Goal: Task Accomplishment & Management: Complete application form

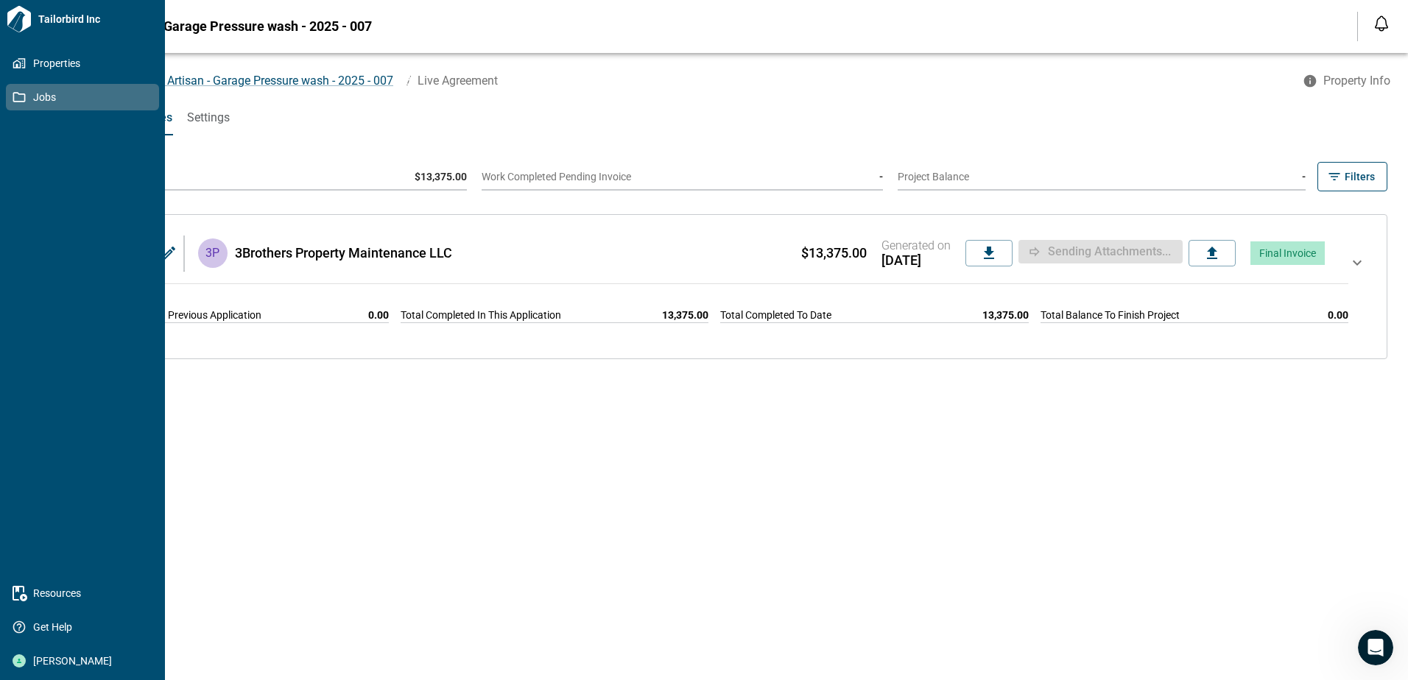
drag, startPoint x: 18, startPoint y: 94, endPoint x: 36, endPoint y: 90, distance: 18.8
click at [17, 94] on icon at bounding box center [19, 97] width 13 height 13
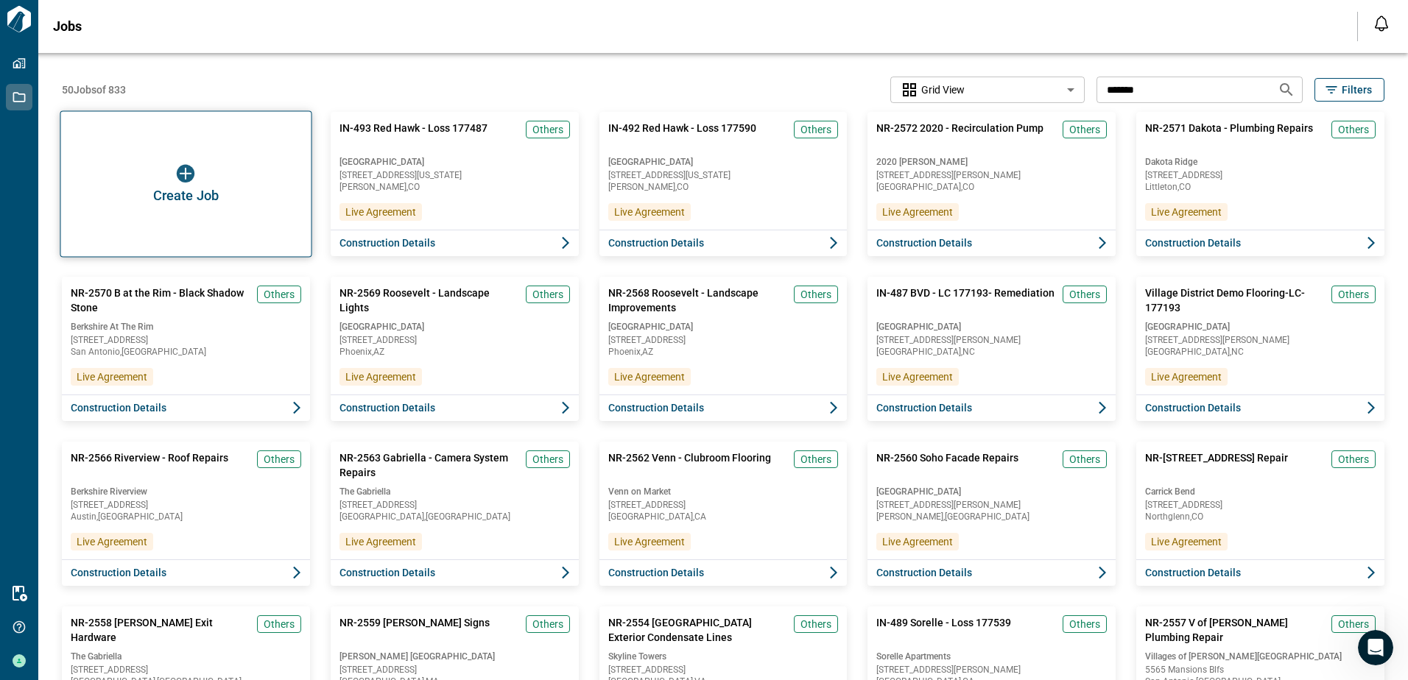
click at [212, 166] on div "Create Job" at bounding box center [186, 184] width 252 height 147
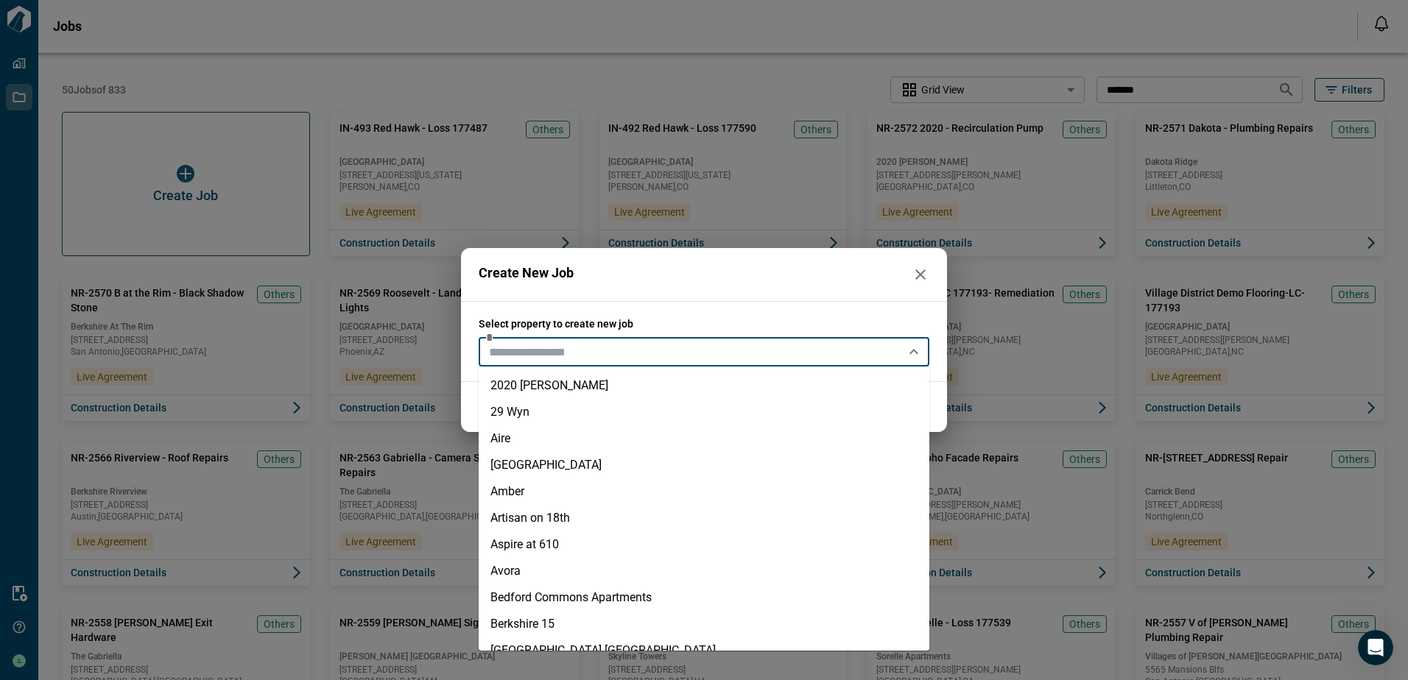
click at [630, 344] on input "text" at bounding box center [692, 352] width 418 height 21
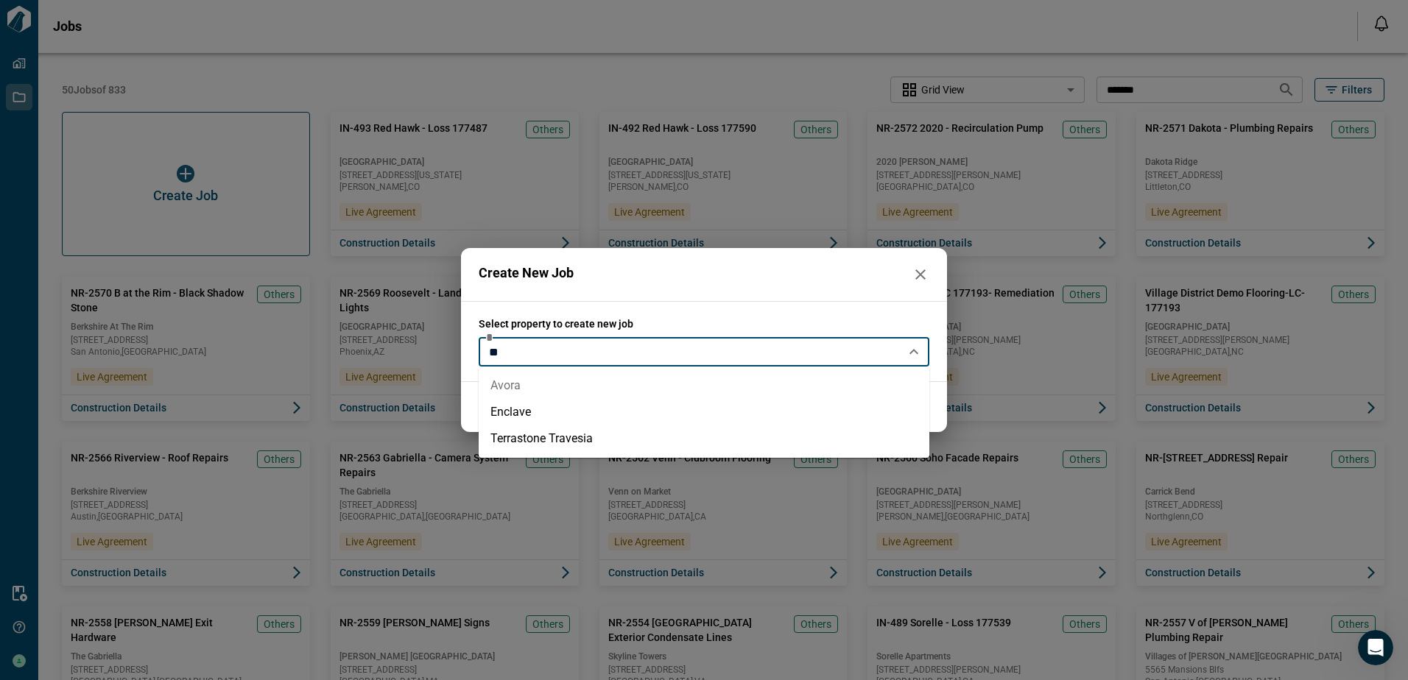
click at [533, 379] on li "Avora" at bounding box center [704, 386] width 451 height 27
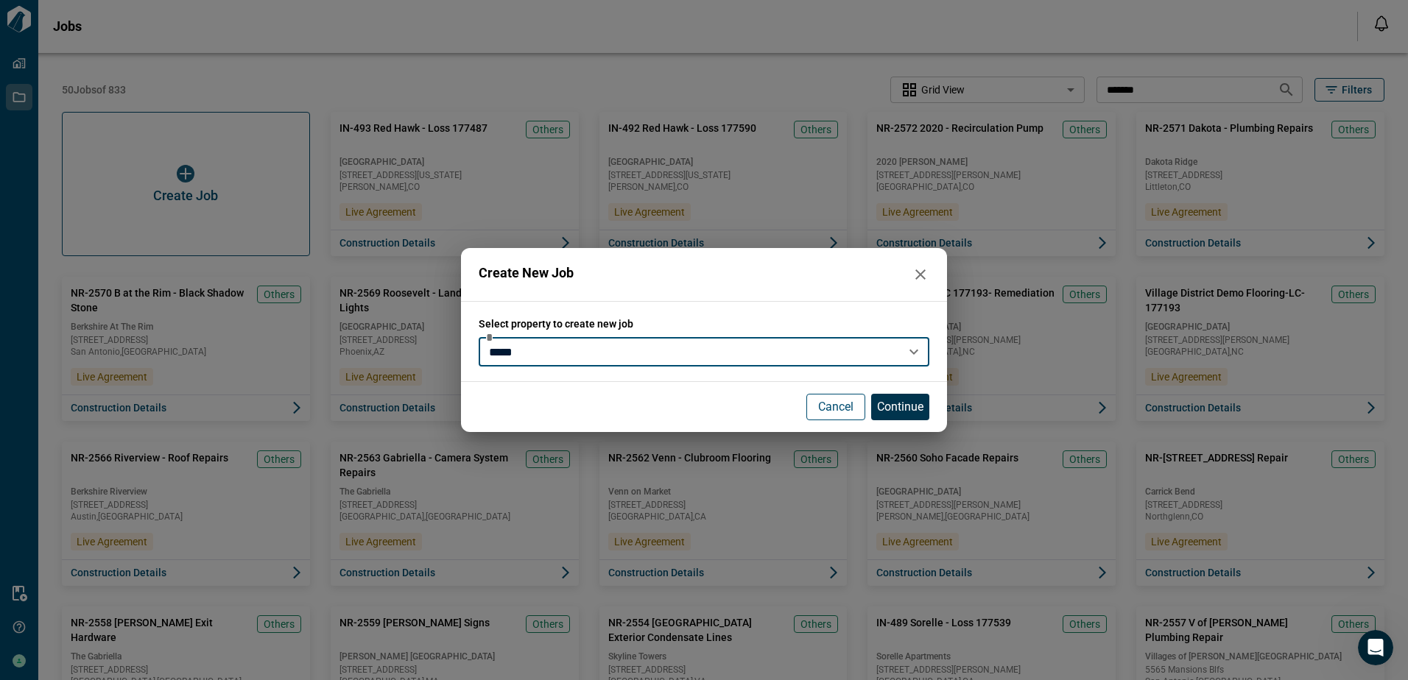
type input "*****"
click at [909, 404] on p "Continue" at bounding box center [900, 407] width 46 height 18
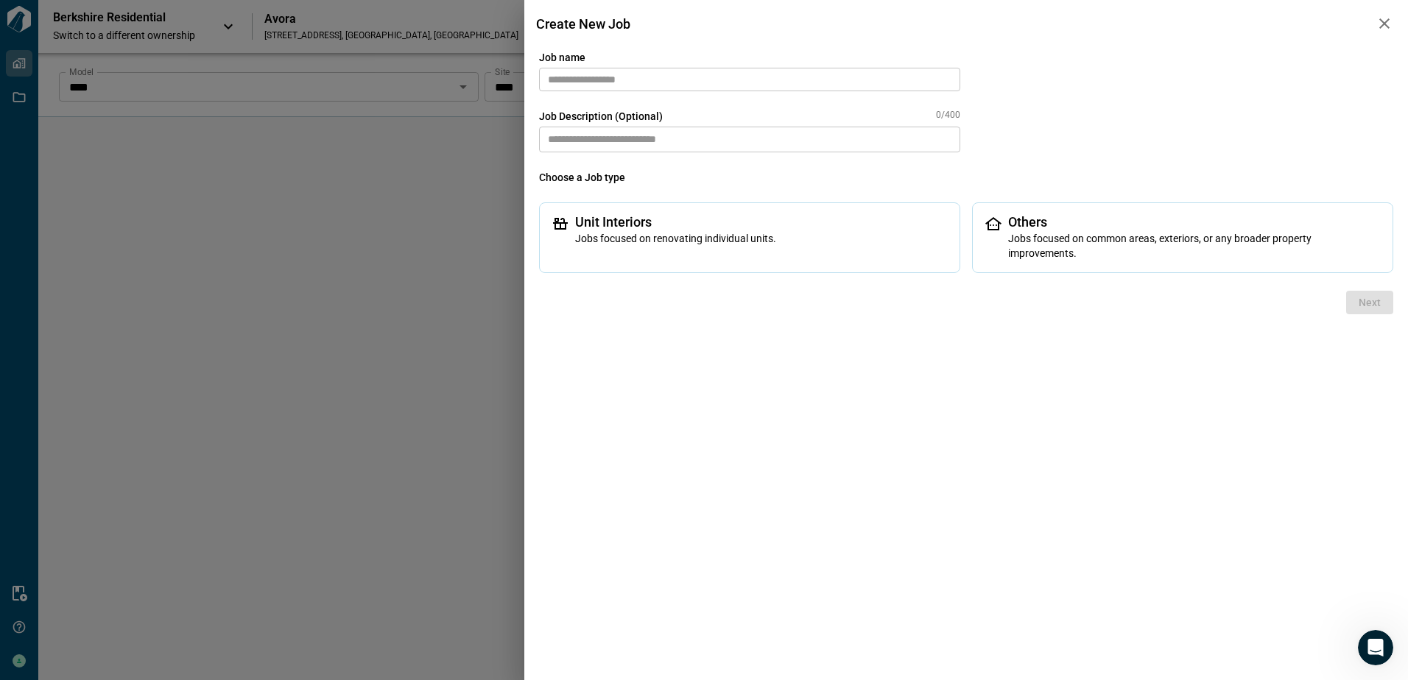
click at [686, 76] on input "text" at bounding box center [749, 80] width 421 height 24
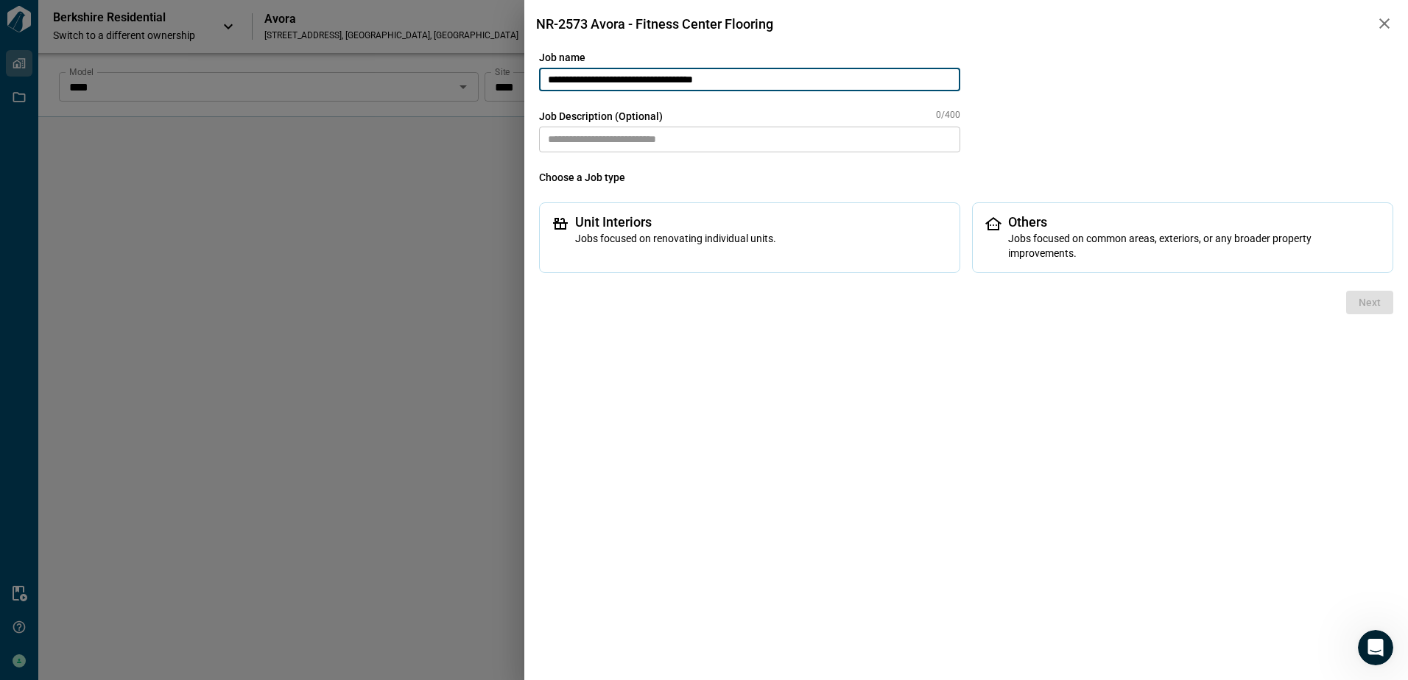
type input "**********"
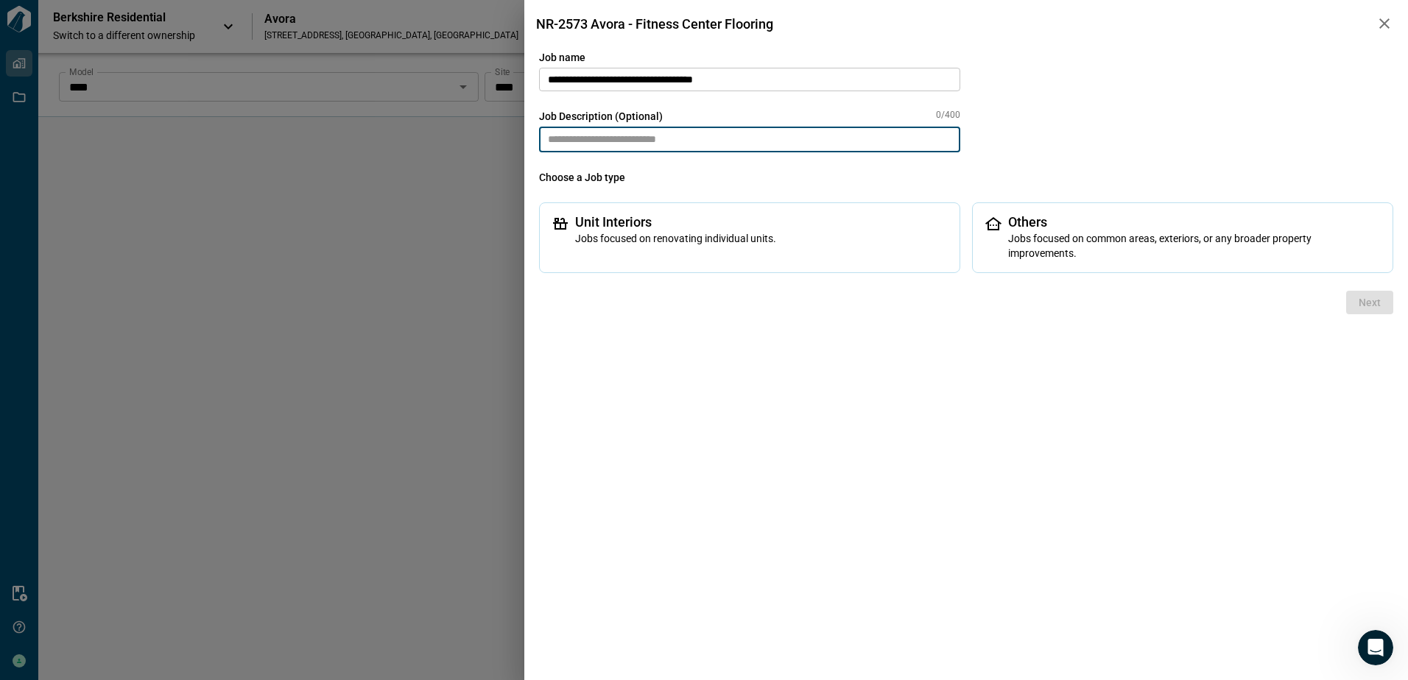
paste textarea "**********"
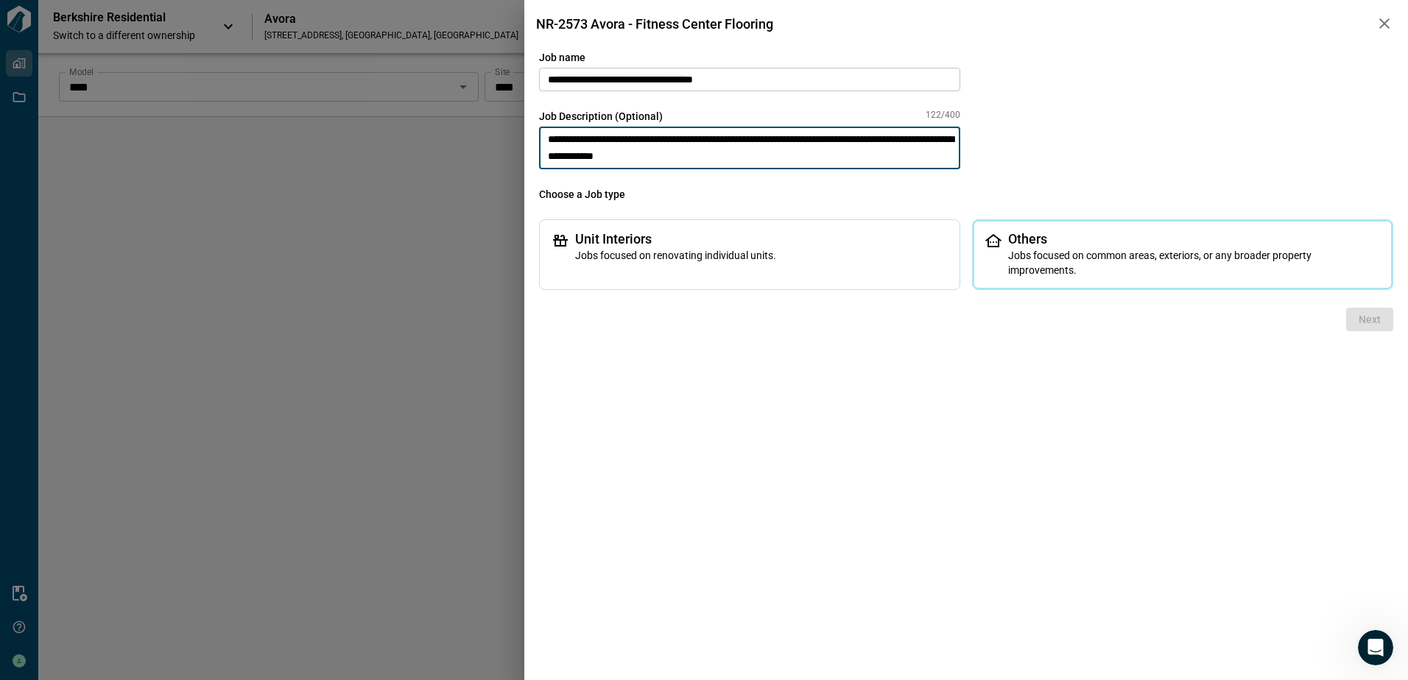
type textarea "**********"
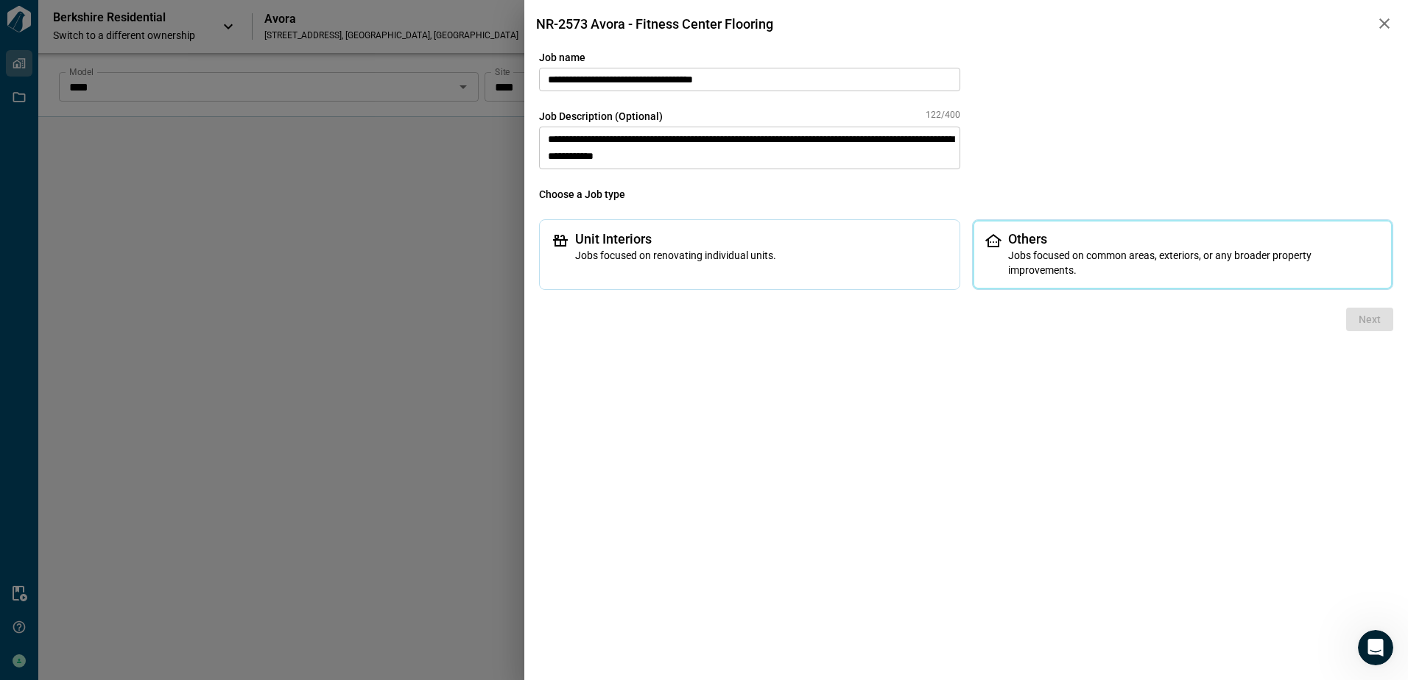
click at [1093, 261] on span "Jobs focused on common areas, exteriors, or any broader property improvements." at bounding box center [1194, 262] width 373 height 29
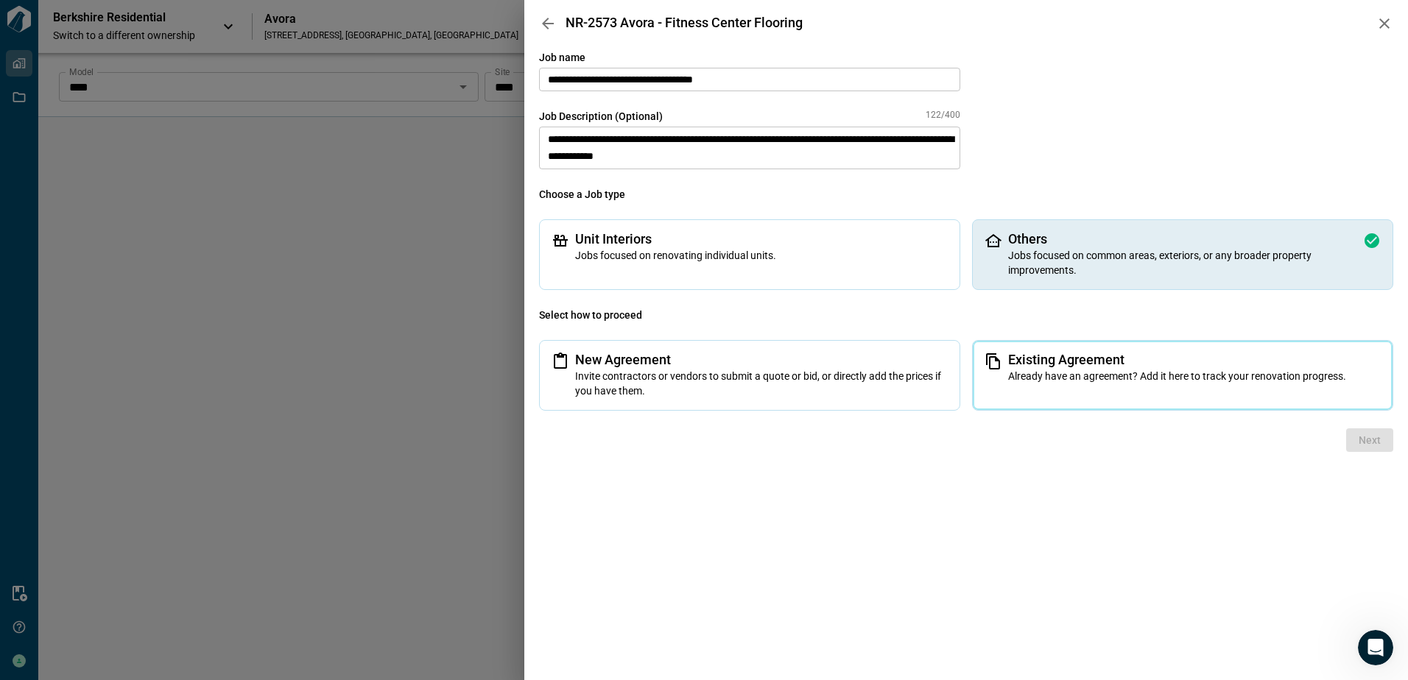
click at [1071, 353] on span "Existing Agreement" at bounding box center [1194, 360] width 373 height 15
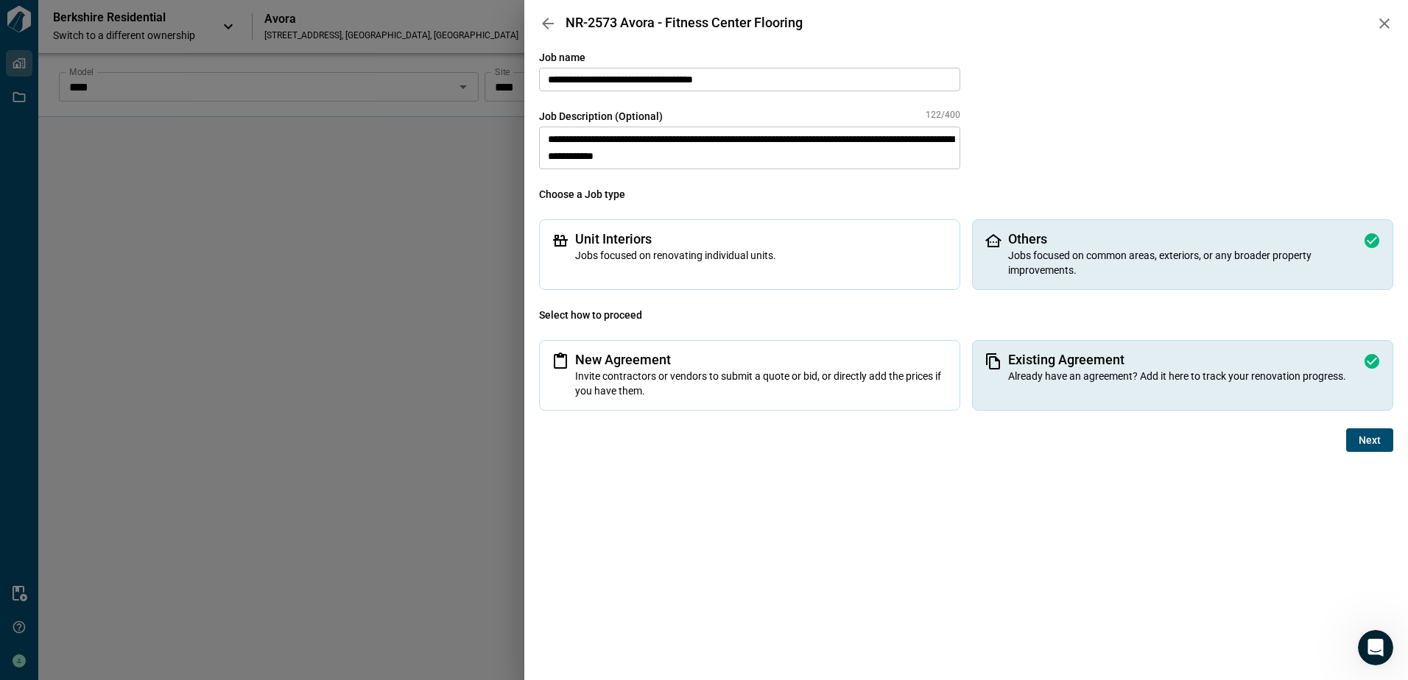
click at [1370, 440] on span "Next" at bounding box center [1370, 440] width 22 height 15
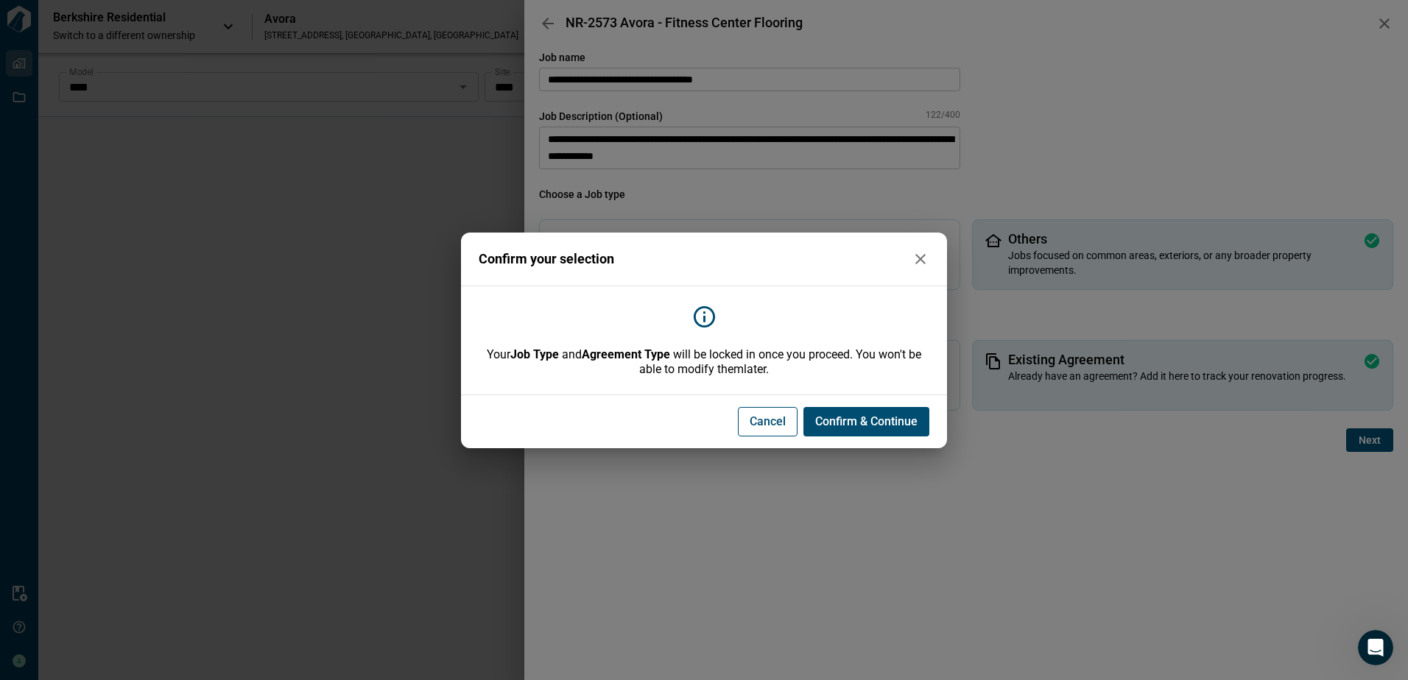
click at [878, 424] on span "Confirm & Continue" at bounding box center [866, 422] width 102 height 15
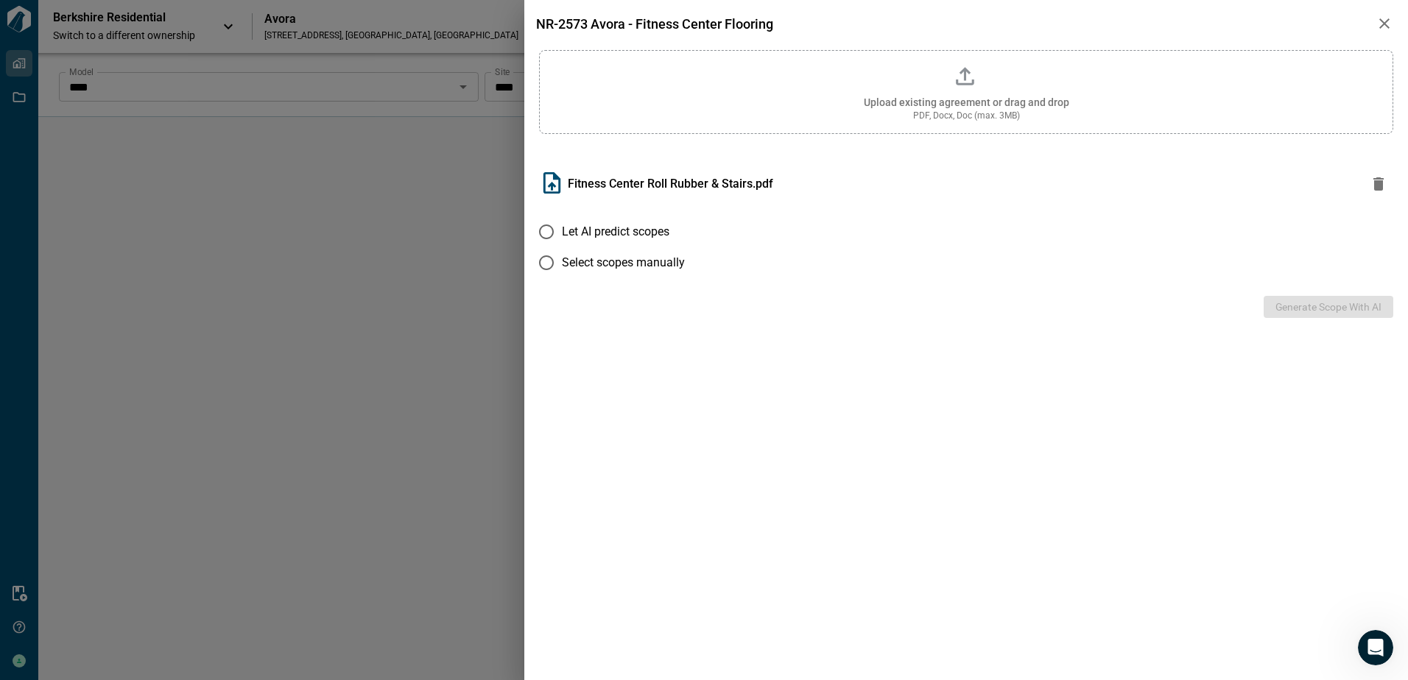
click at [574, 242] on label "Let AI predict scopes" at bounding box center [956, 231] width 851 height 31
click at [1324, 317] on button "Generate Scope with AI" at bounding box center [1329, 307] width 130 height 22
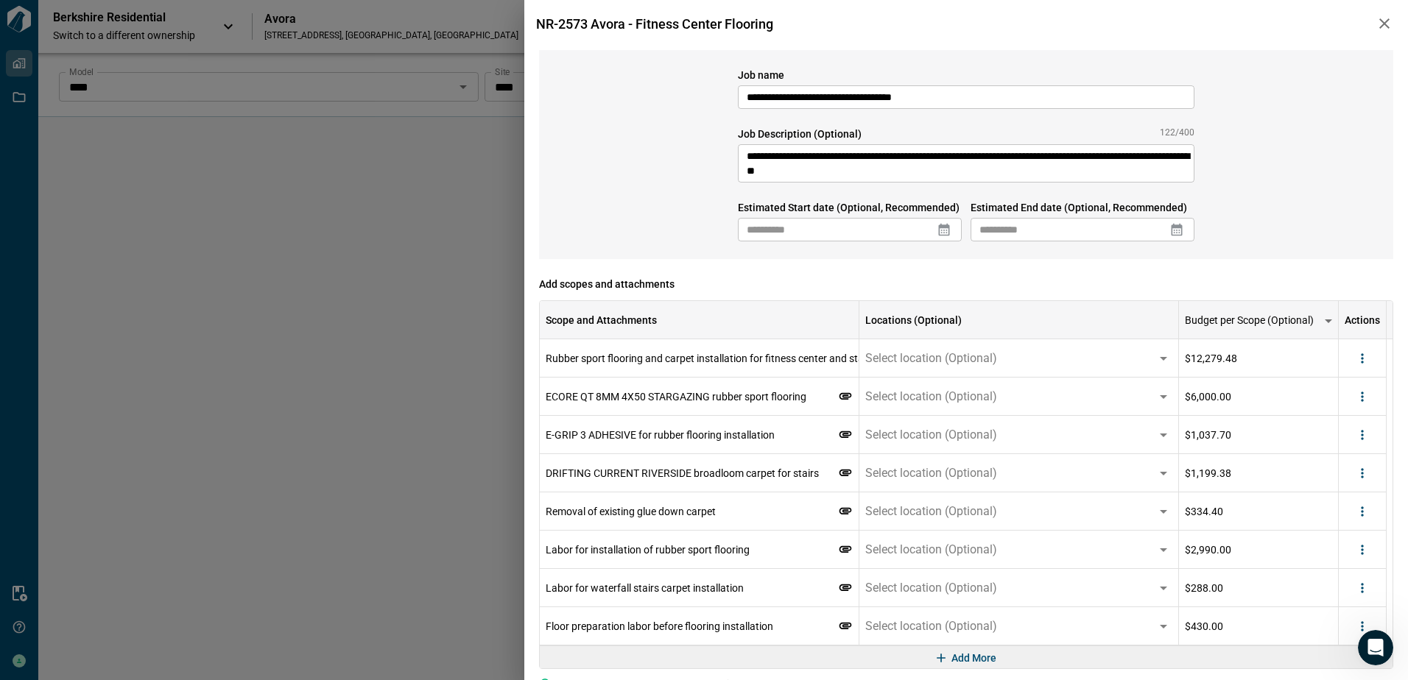
click at [940, 233] on icon at bounding box center [944, 229] width 15 height 15
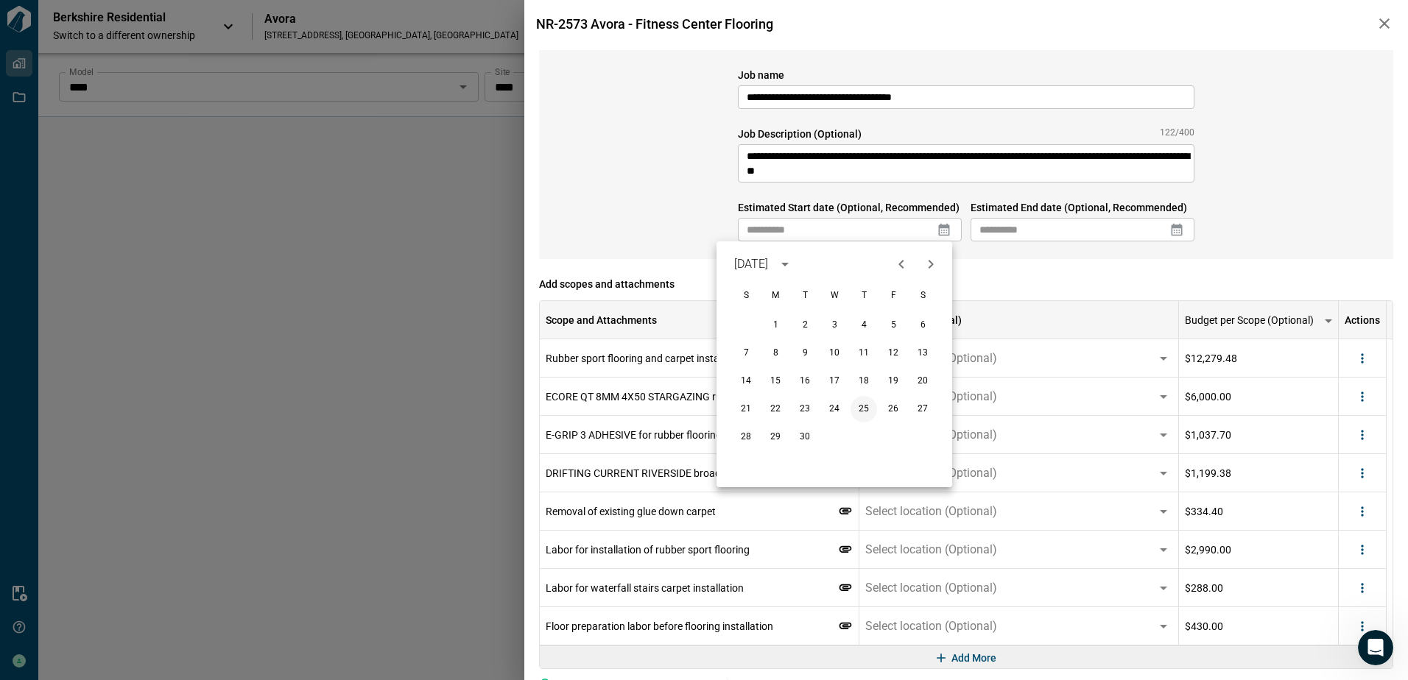
click at [865, 413] on button "25" at bounding box center [864, 409] width 27 height 27
type input "**********"
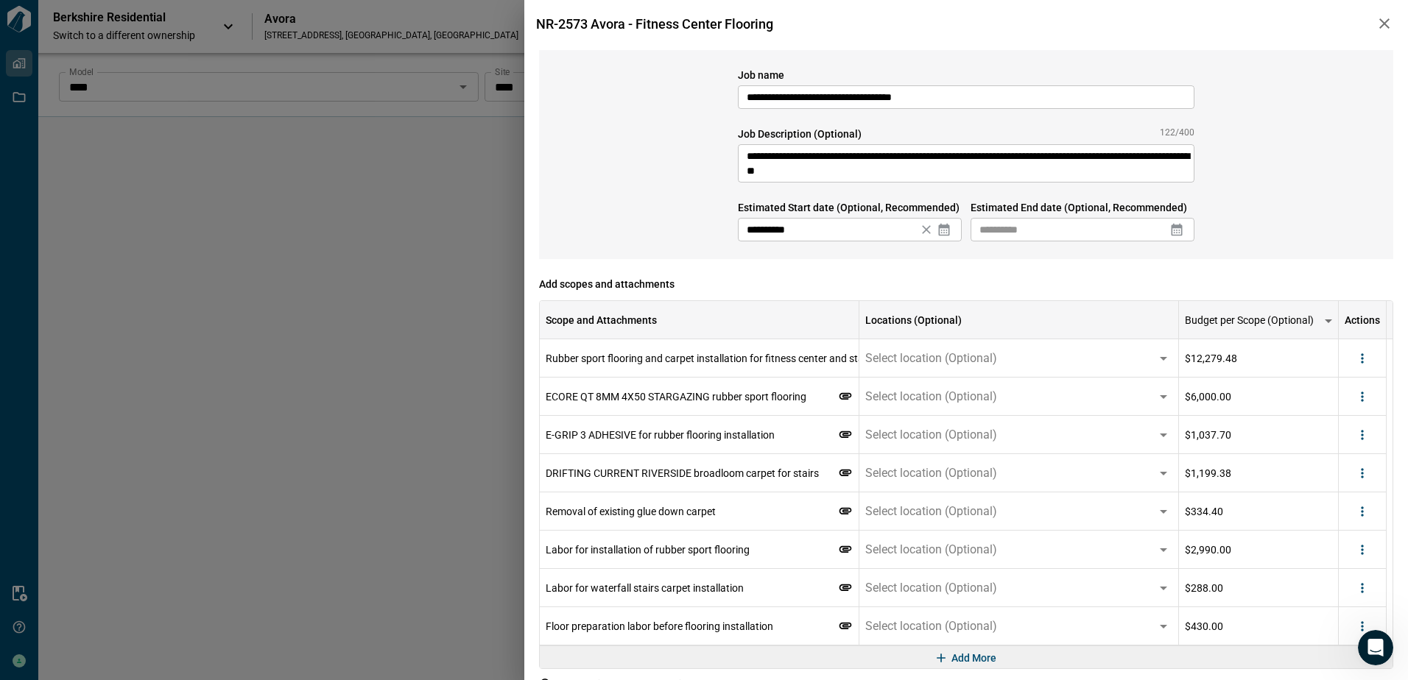
click at [1172, 235] on icon at bounding box center [1177, 230] width 11 height 13
click at [1161, 266] on icon "Next month" at bounding box center [1164, 265] width 18 height 18
click at [1067, 380] on button "15" at bounding box center [1067, 381] width 27 height 27
type input "**********"
click at [1285, 142] on div "**********" at bounding box center [966, 154] width 854 height 209
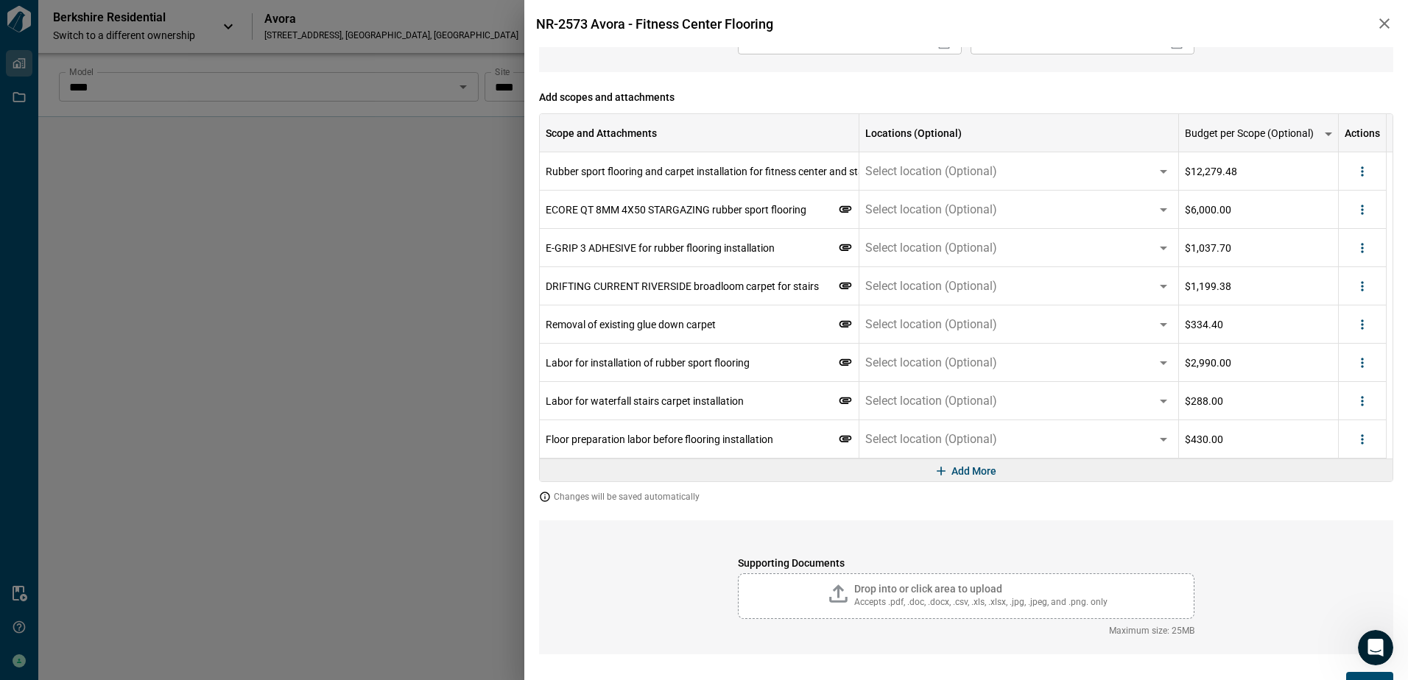
scroll to position [203, 0]
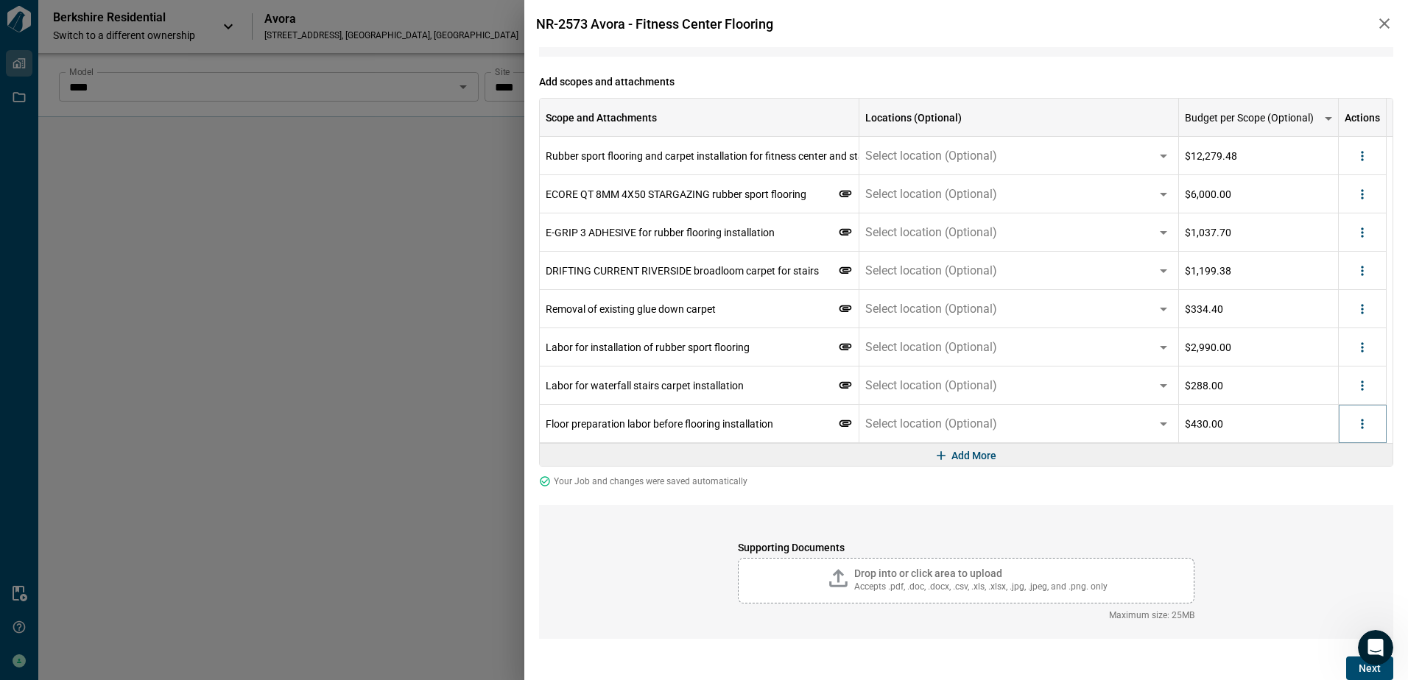
click at [1362, 429] on icon "more" at bounding box center [1362, 424] width 15 height 15
click at [1340, 480] on li "Delete" at bounding box center [1332, 481] width 82 height 27
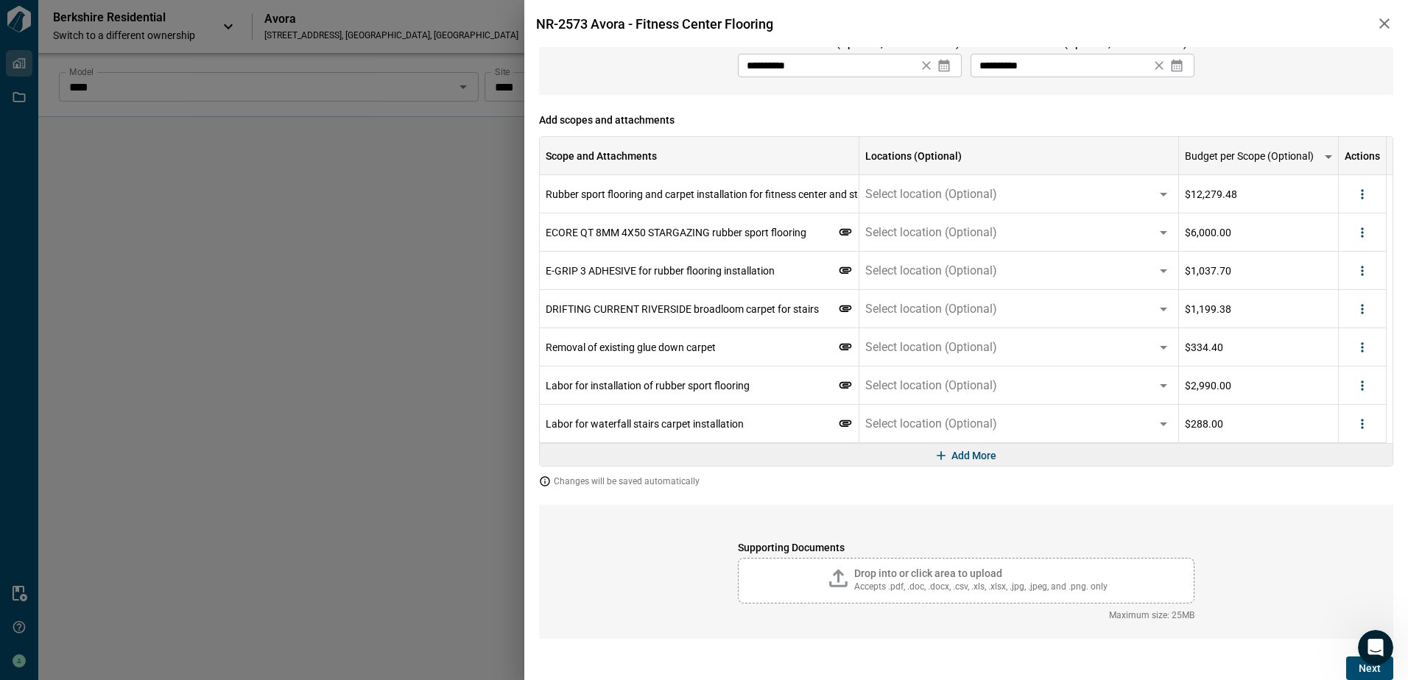
scroll to position [164, 0]
click at [1361, 422] on icon "more" at bounding box center [1362, 424] width 15 height 15
click at [1351, 482] on li "Delete" at bounding box center [1332, 481] width 82 height 27
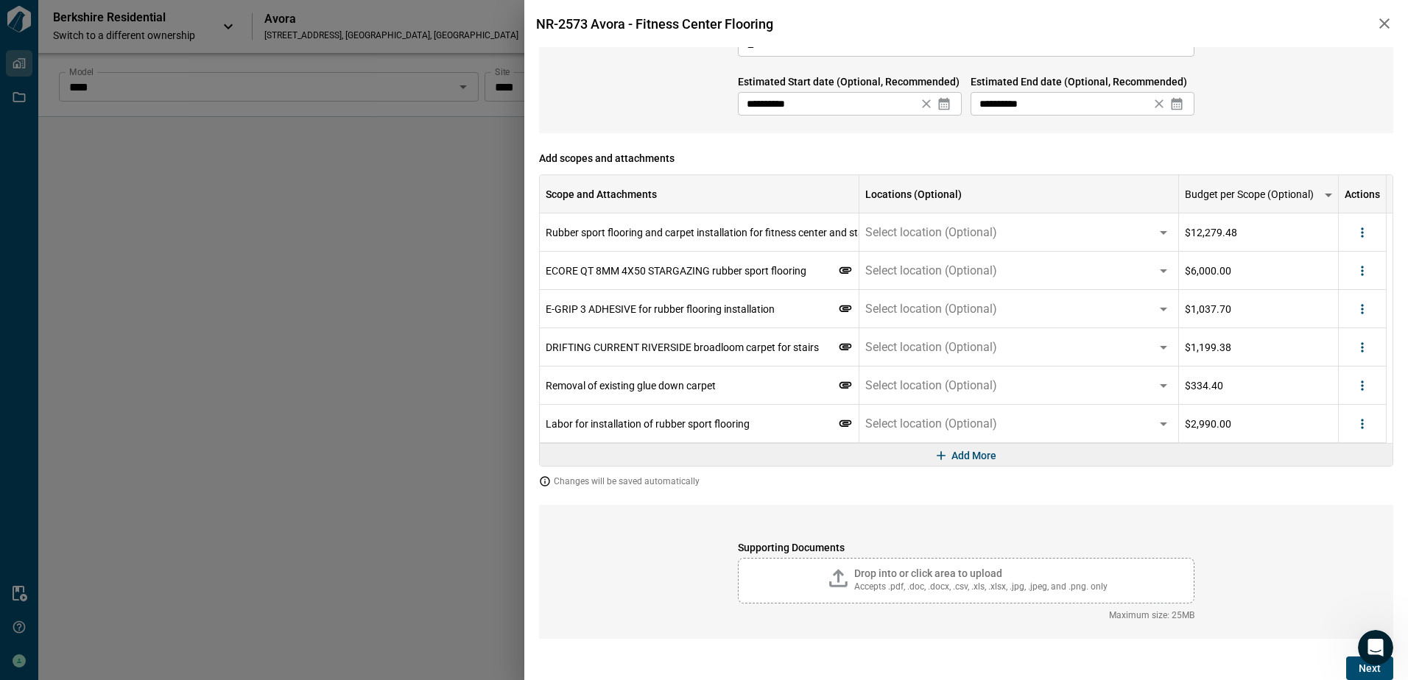
scroll to position [126, 0]
click at [1365, 420] on icon "more" at bounding box center [1362, 424] width 15 height 15
click at [1345, 472] on li "Delete" at bounding box center [1332, 481] width 82 height 27
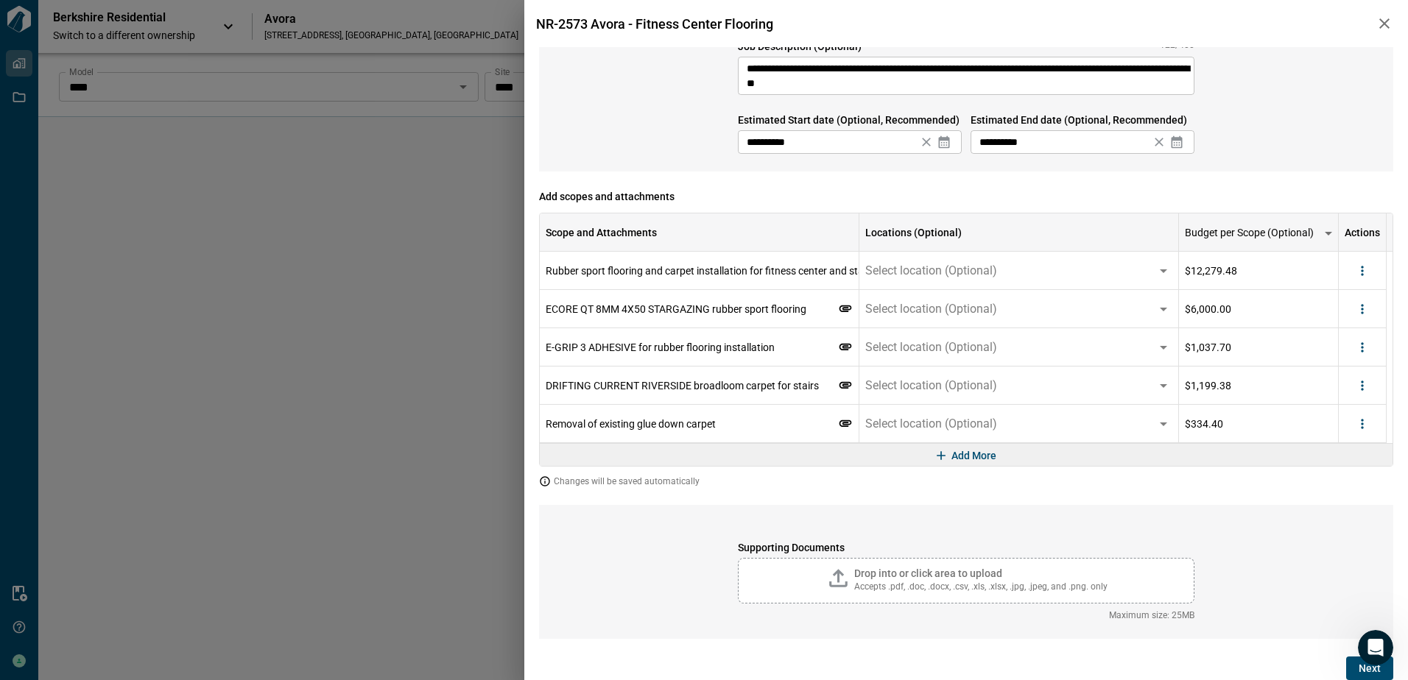
scroll to position [88, 0]
drag, startPoint x: 1361, startPoint y: 424, endPoint x: 1359, endPoint y: 432, distance: 7.5
click at [1361, 425] on icon "more" at bounding box center [1362, 424] width 15 height 15
click at [1346, 480] on li "Delete" at bounding box center [1332, 481] width 82 height 27
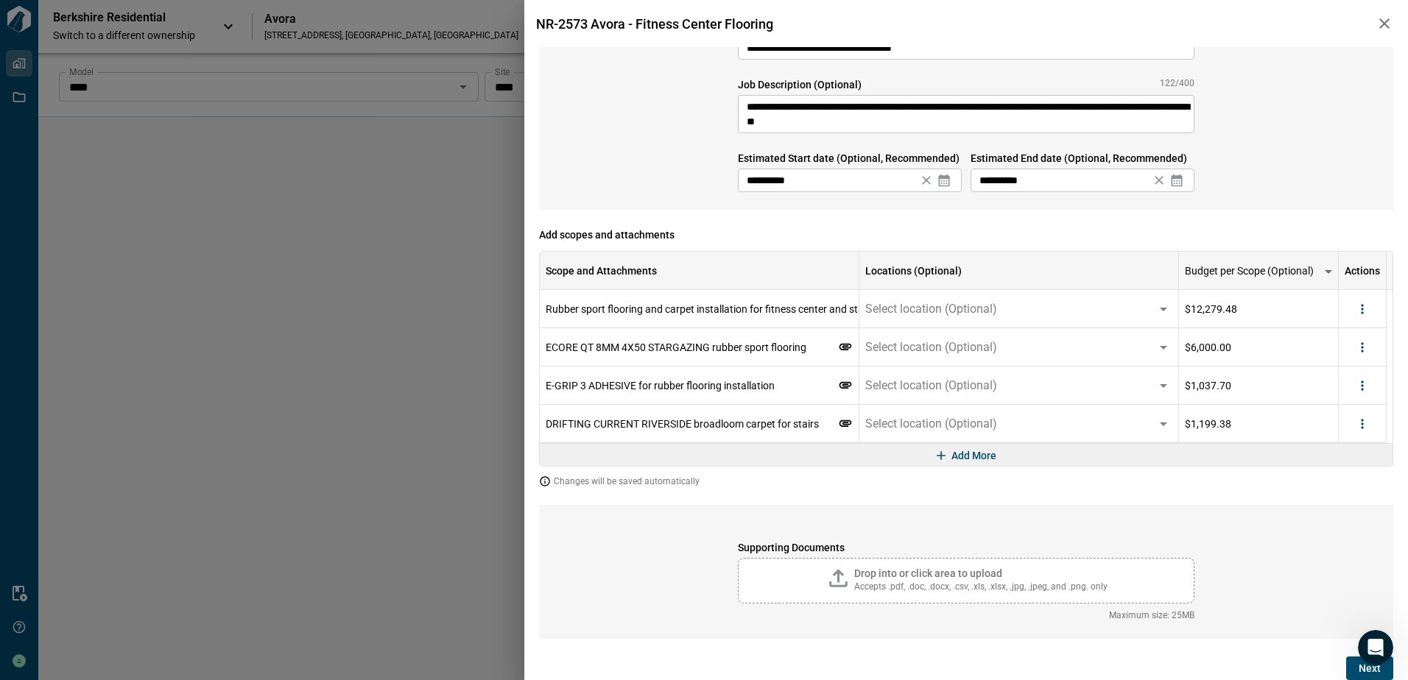
scroll to position [49, 0]
click at [1358, 426] on icon "more" at bounding box center [1362, 424] width 15 height 15
click at [1345, 476] on li "Delete" at bounding box center [1332, 481] width 82 height 27
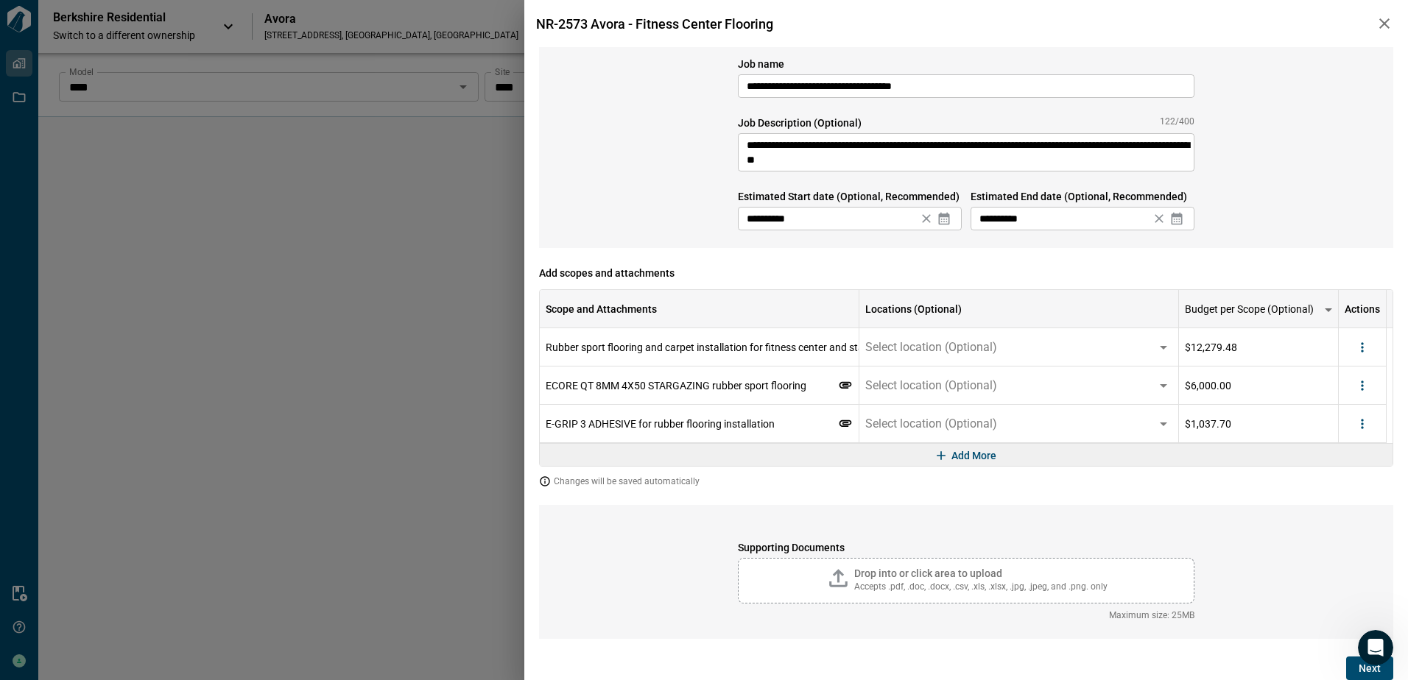
scroll to position [11, 0]
click at [1362, 424] on icon "more" at bounding box center [1362, 424] width 2 height 10
click at [1351, 479] on li "Delete" at bounding box center [1332, 481] width 82 height 27
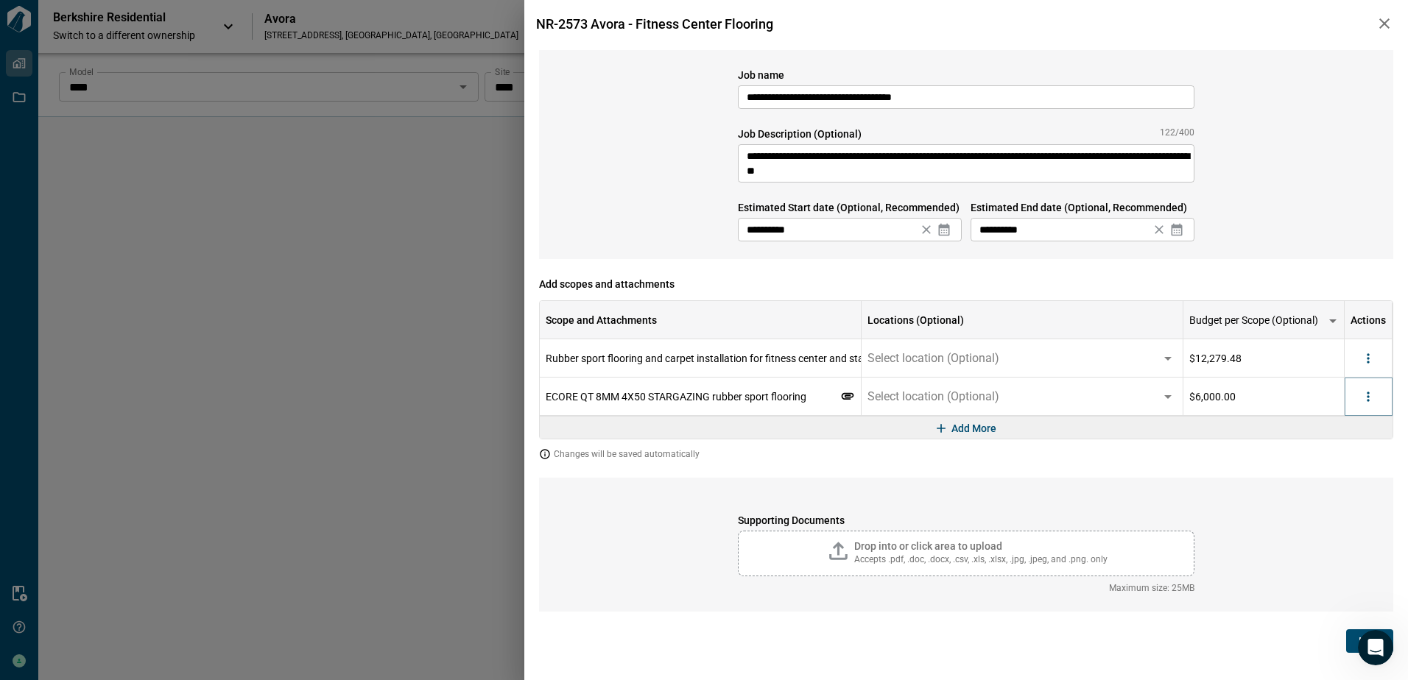
click at [1371, 401] on icon "more" at bounding box center [1368, 397] width 15 height 15
click at [1352, 454] on li "Delete" at bounding box center [1338, 453] width 82 height 27
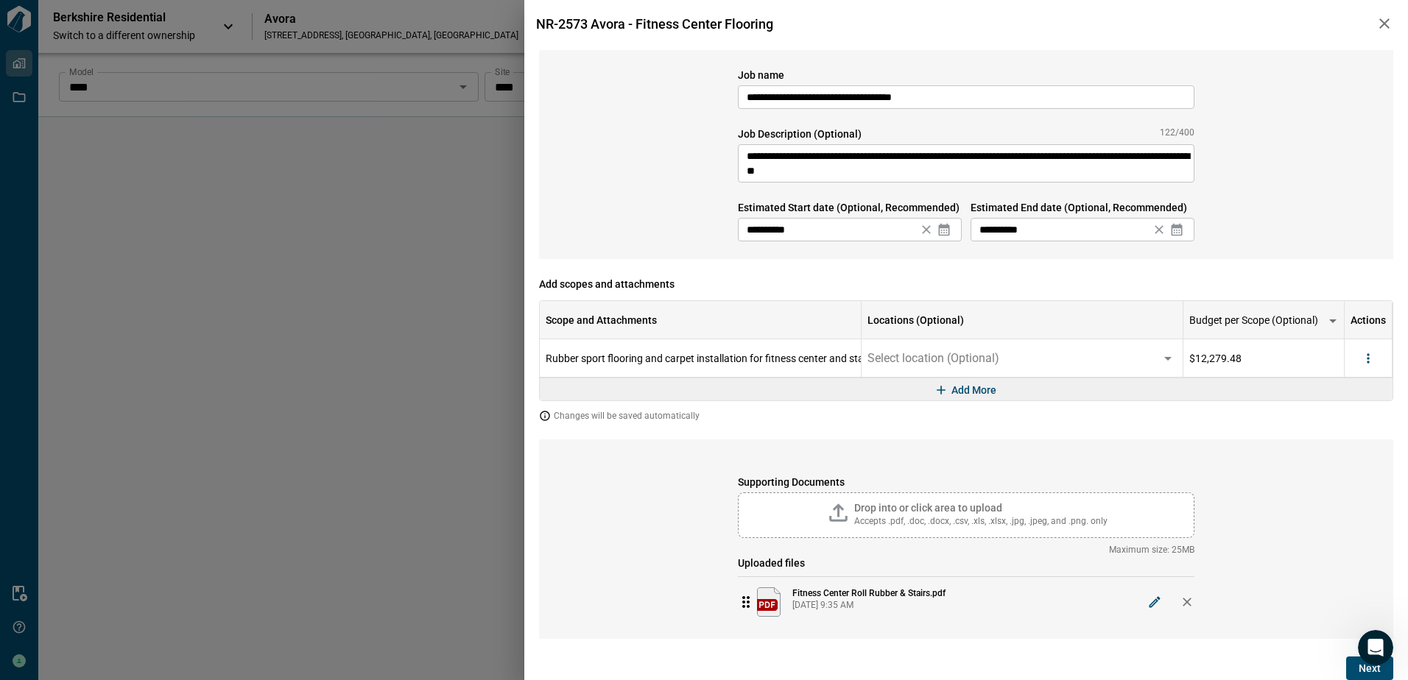
click at [1350, 669] on button "Next" at bounding box center [1369, 669] width 47 height 24
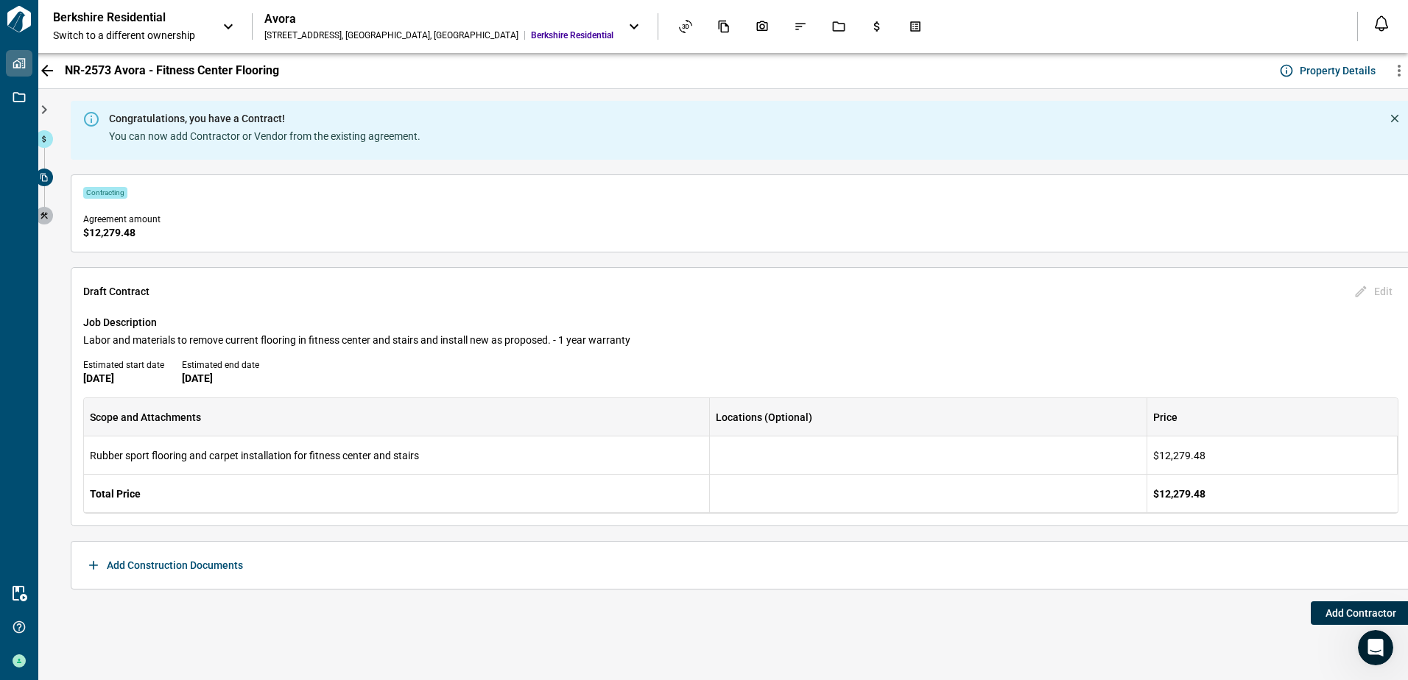
click at [1326, 611] on span "Add Contractor" at bounding box center [1360, 613] width 71 height 15
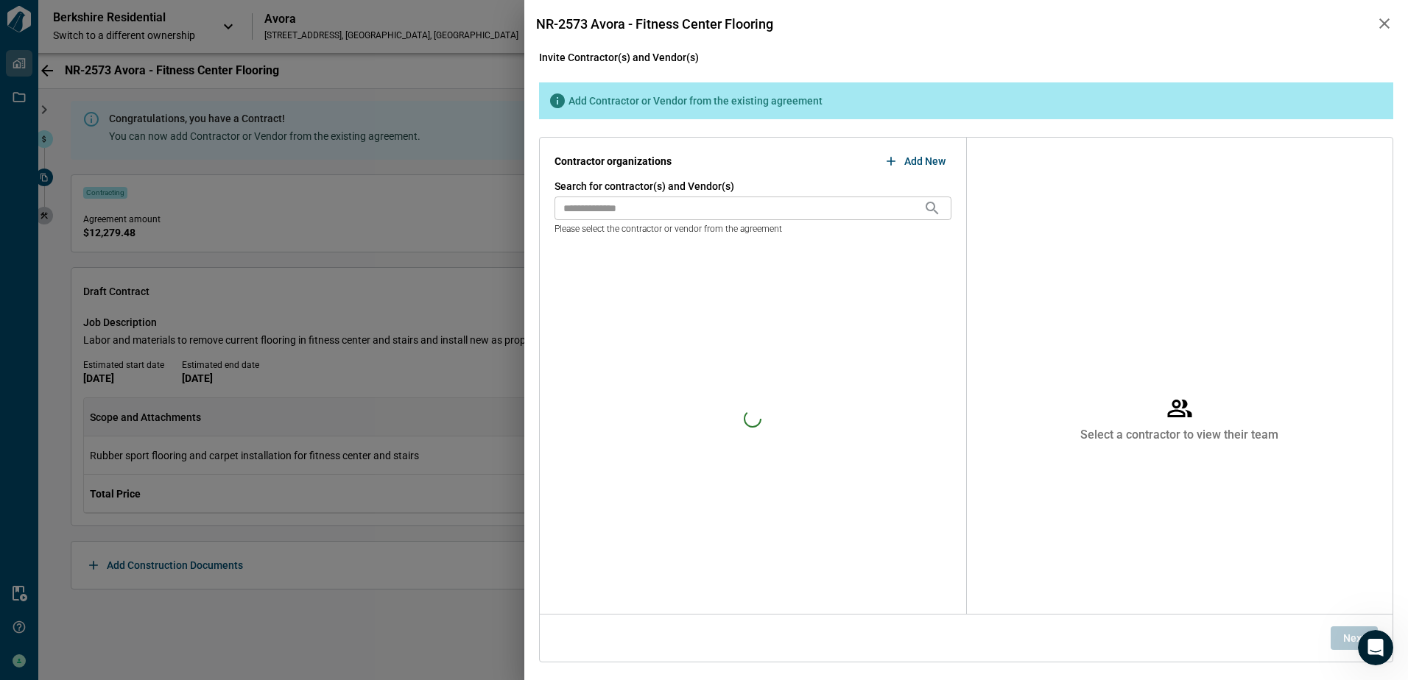
click at [712, 210] on input "text" at bounding box center [738, 209] width 369 height 24
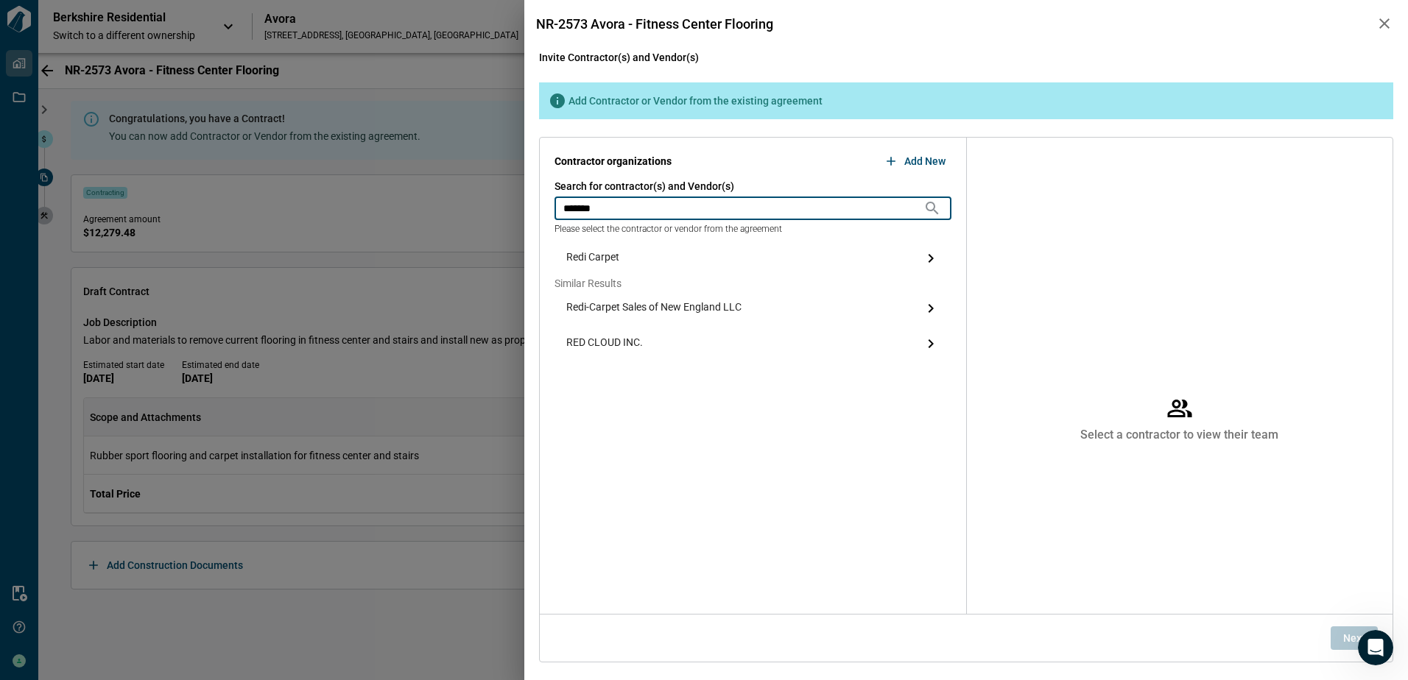
type input "*******"
click at [602, 253] on span "Redi Carpet" at bounding box center [592, 259] width 53 height 18
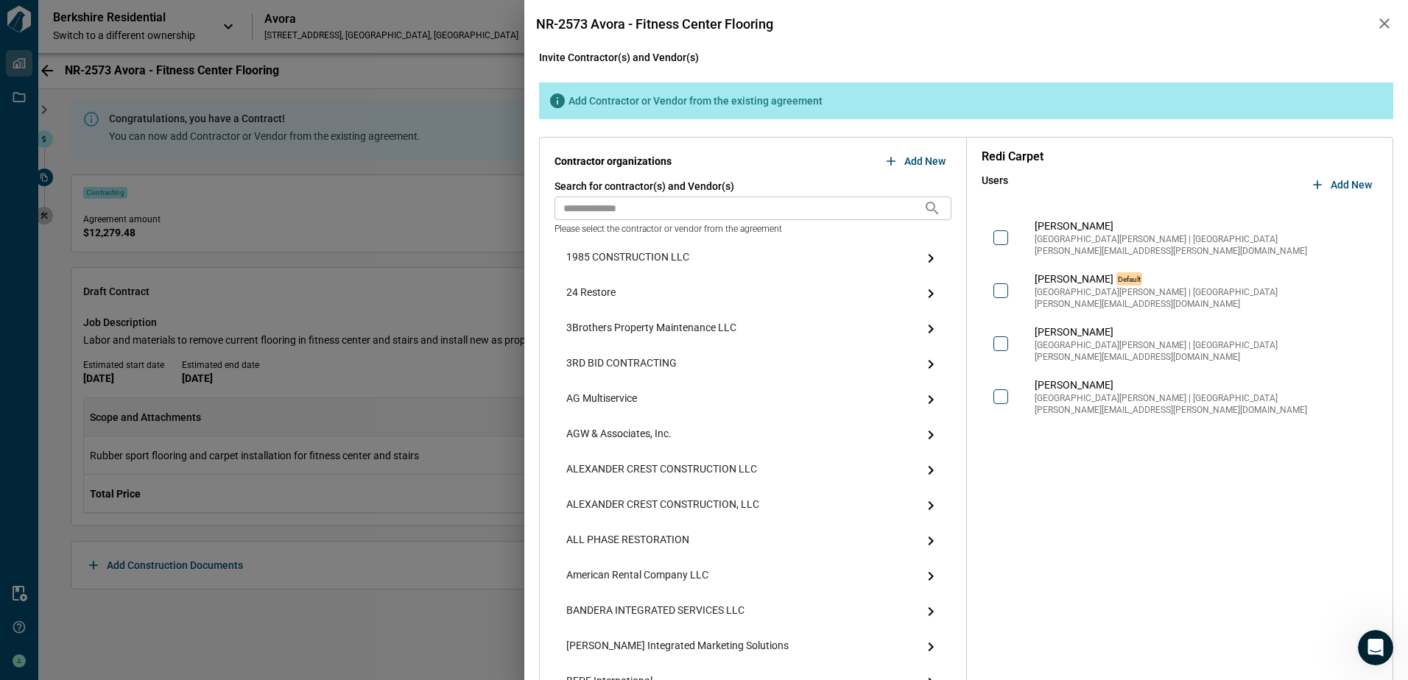
click at [1337, 184] on span "Add New" at bounding box center [1351, 184] width 41 height 15
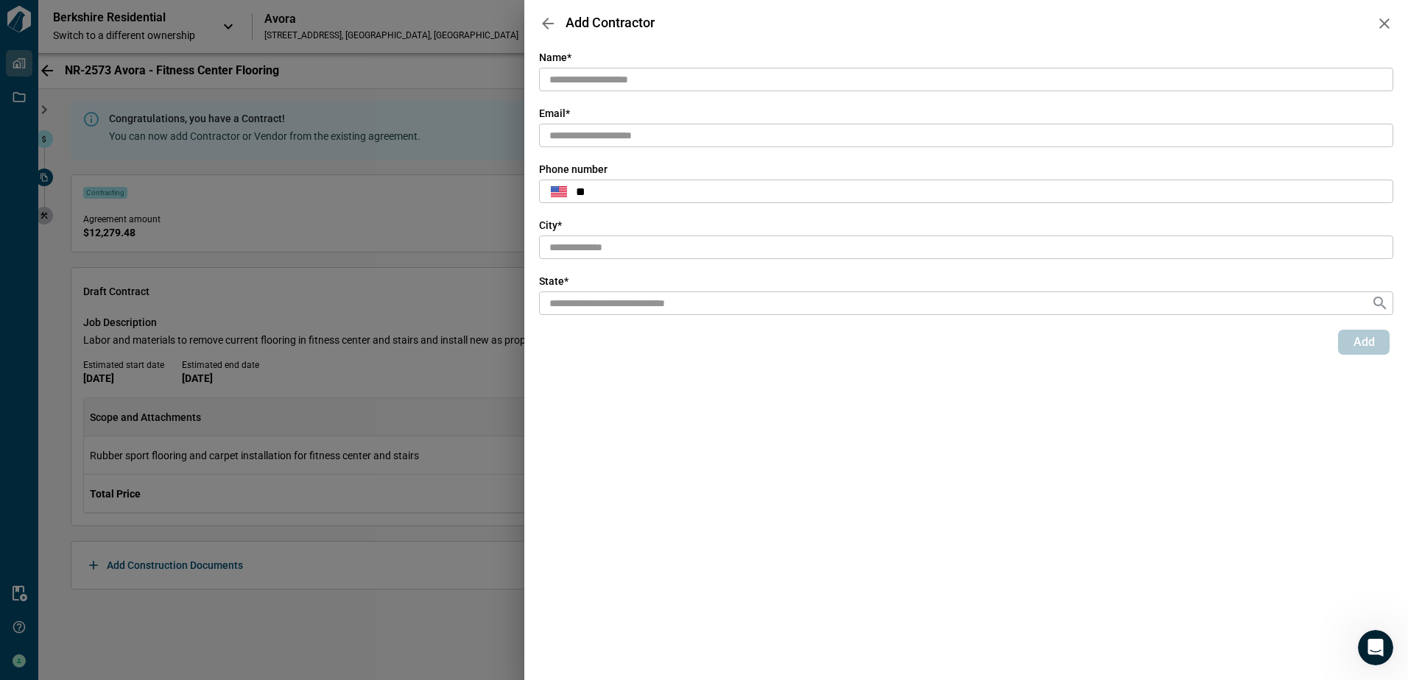
click at [666, 77] on input "text" at bounding box center [966, 80] width 854 height 24
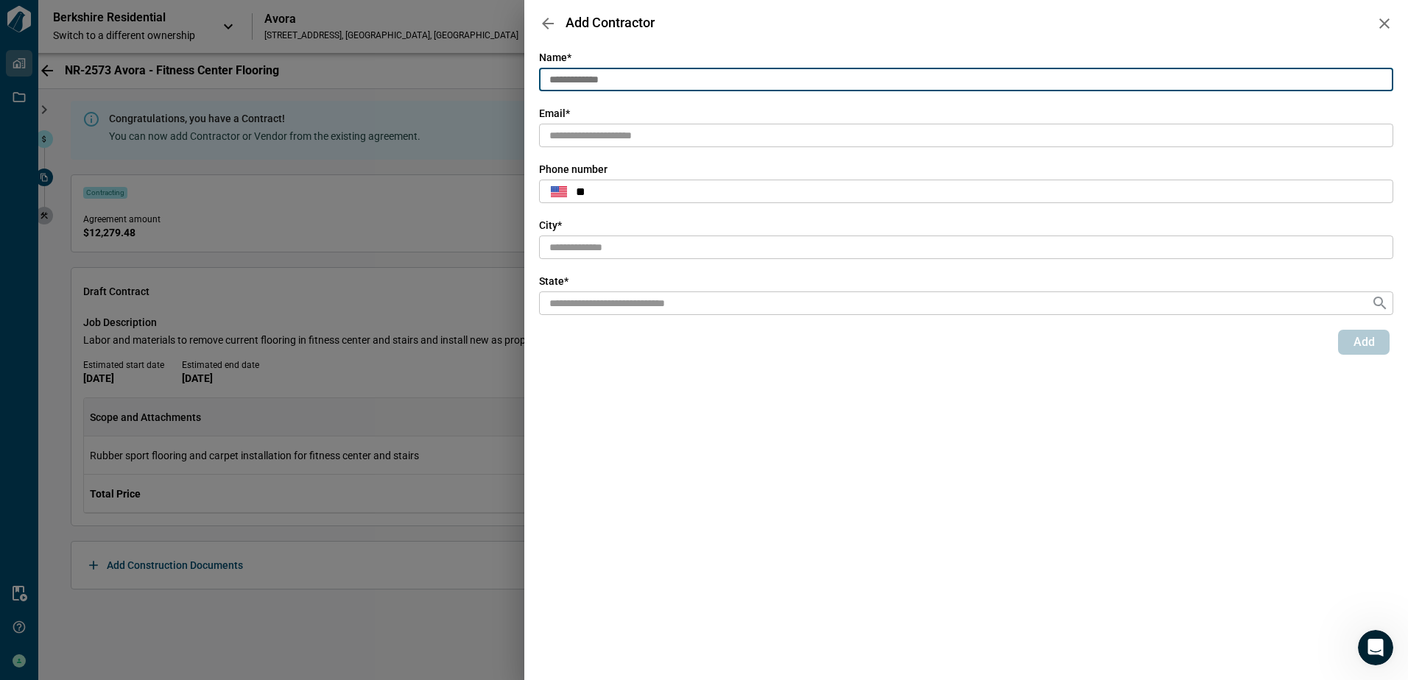
type input "**********"
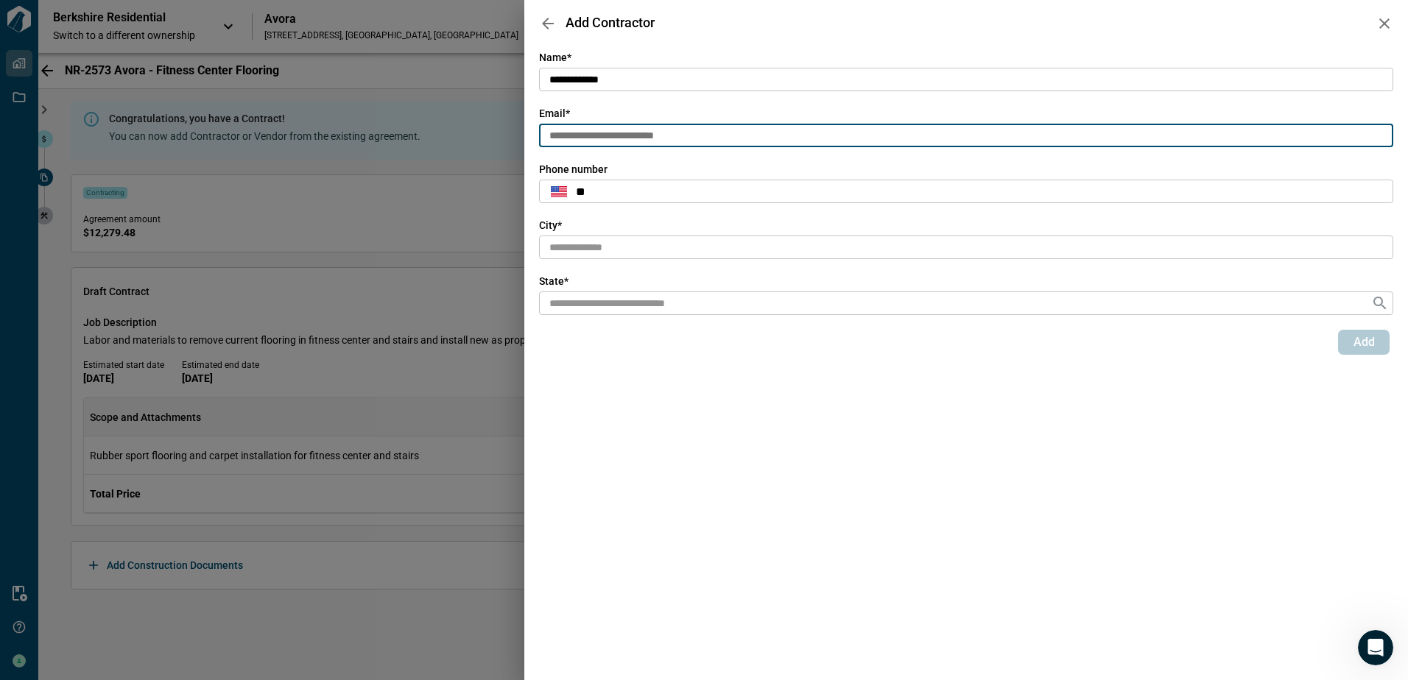
type input "**********"
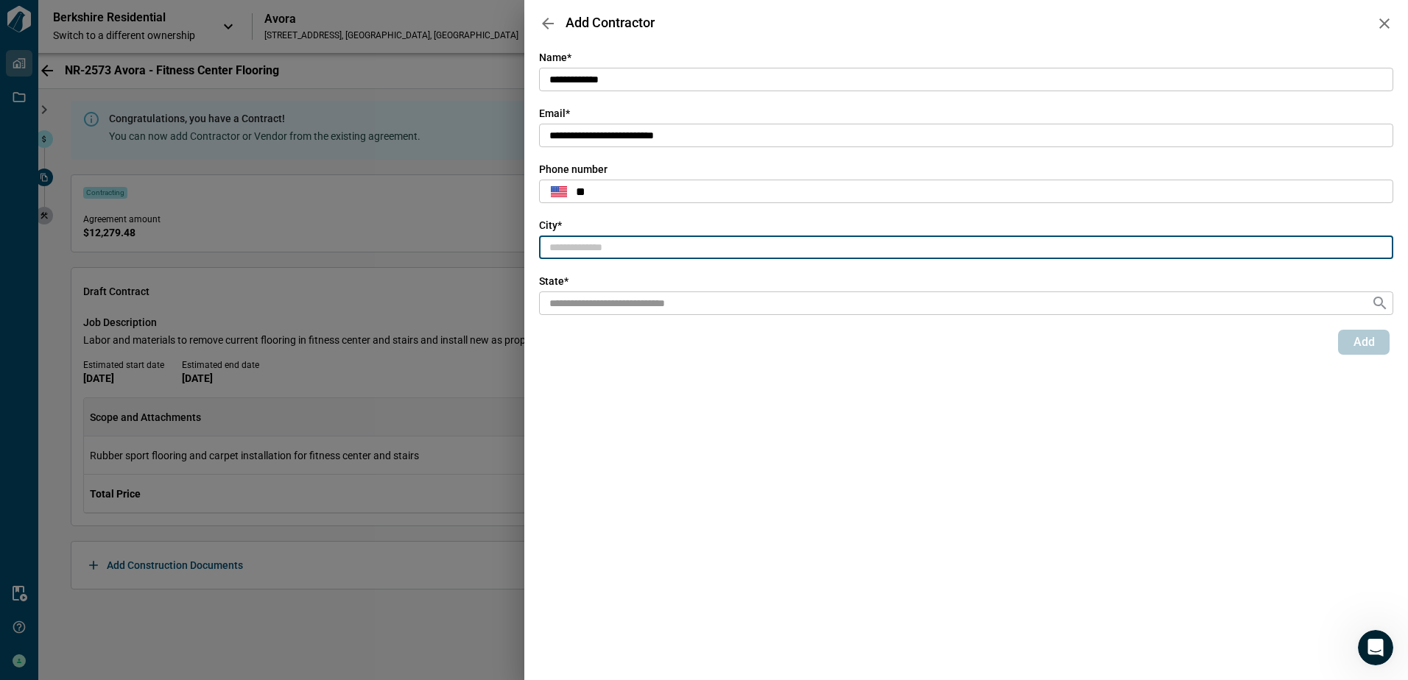
click at [567, 238] on input "text" at bounding box center [966, 248] width 854 height 24
type input "*******"
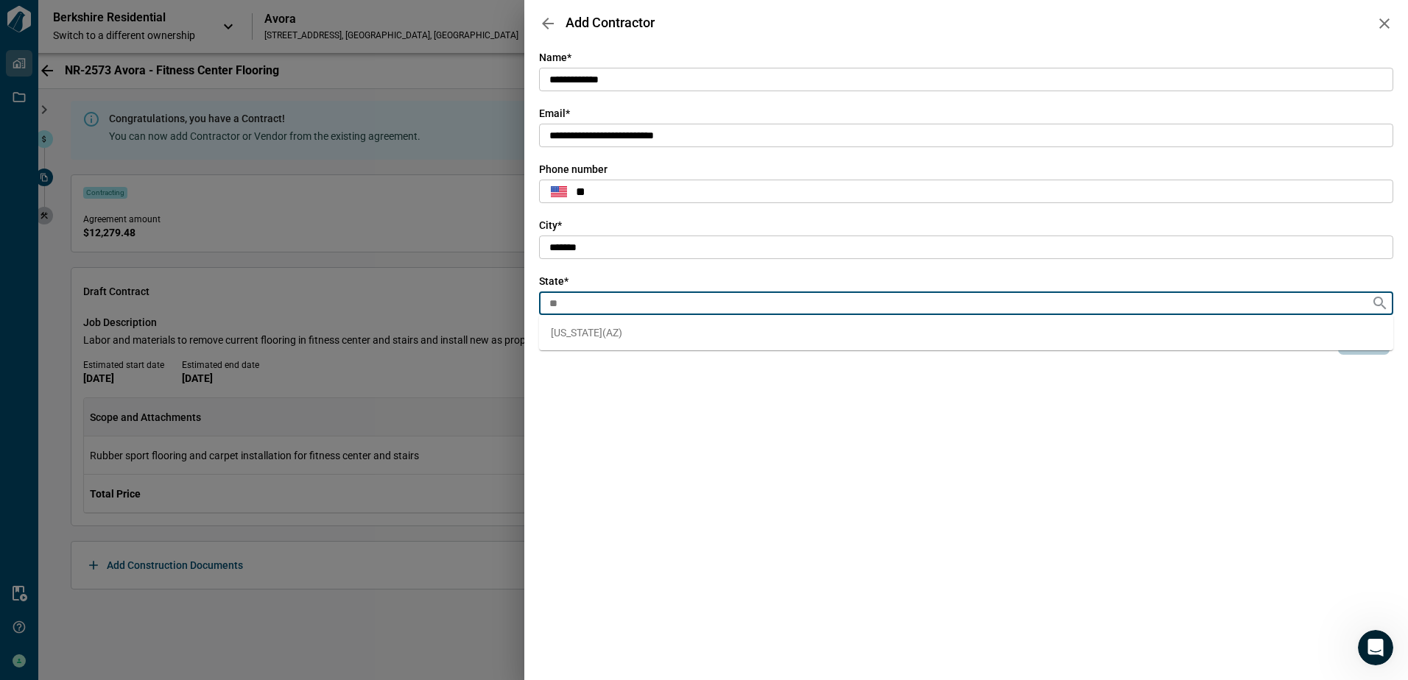
click at [583, 337] on span "[US_STATE] ( [GEOGRAPHIC_DATA] )" at bounding box center [586, 332] width 71 height 15
type input "**"
click at [1359, 344] on span "Add" at bounding box center [1363, 342] width 21 height 15
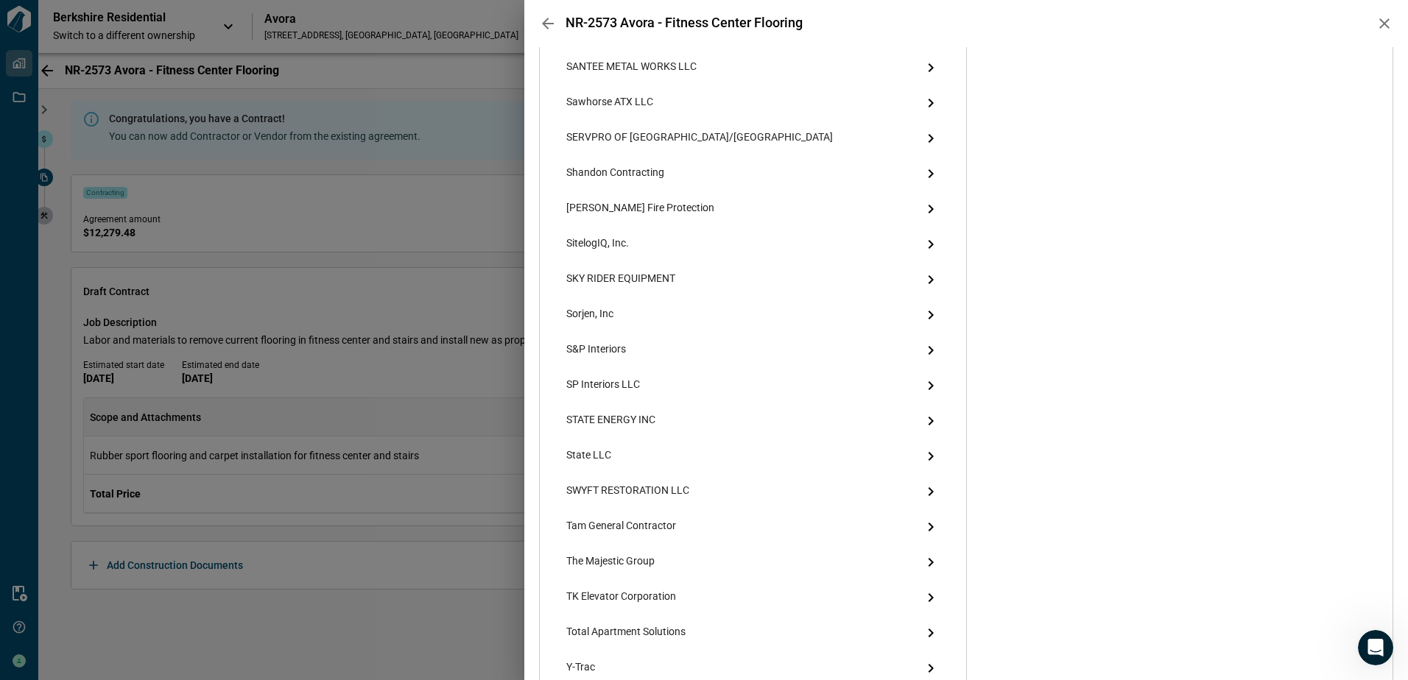
scroll to position [2507, 0]
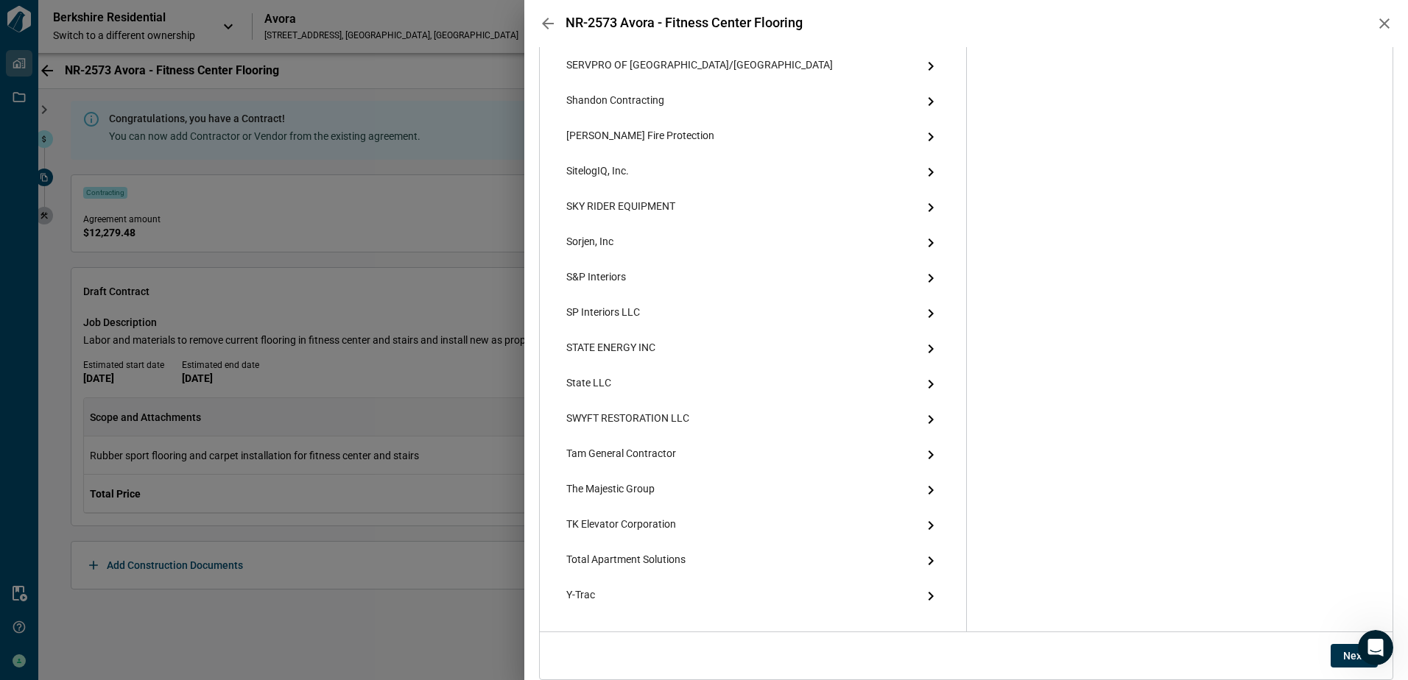
click at [1343, 658] on span "Next" at bounding box center [1354, 656] width 22 height 15
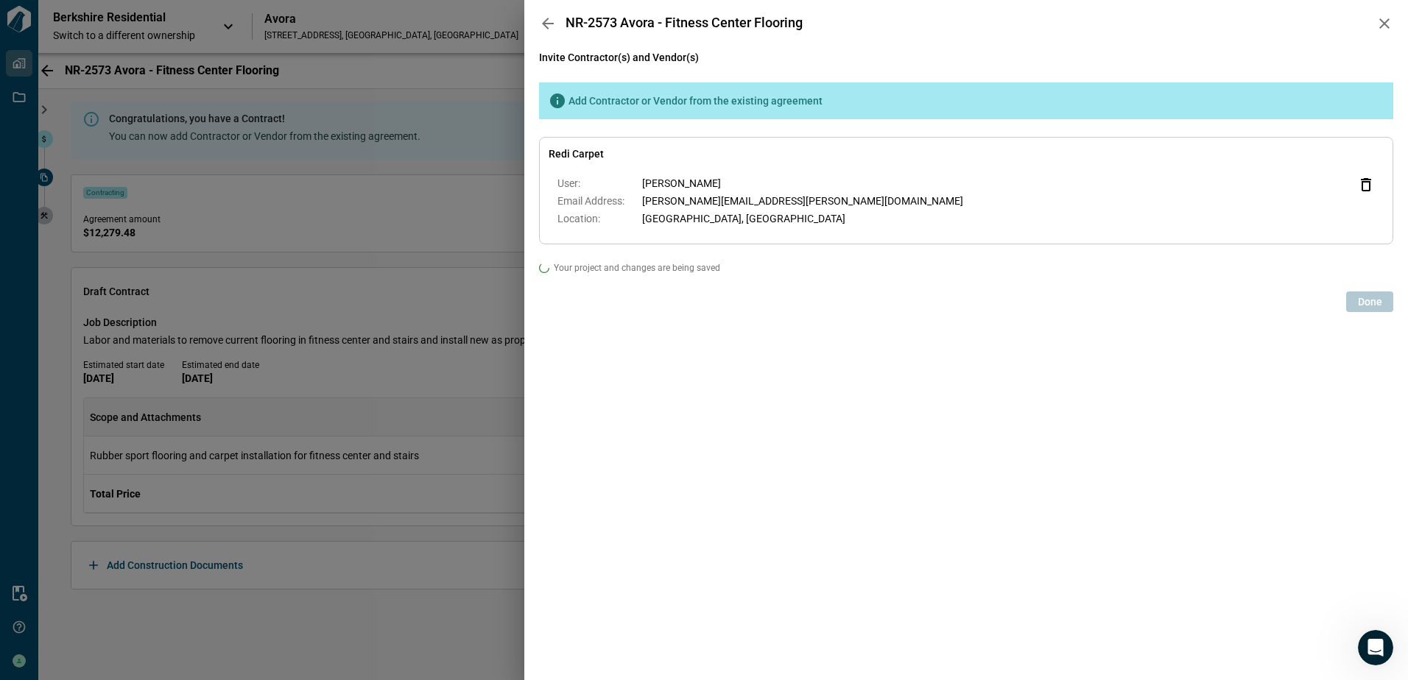
scroll to position [0, 0]
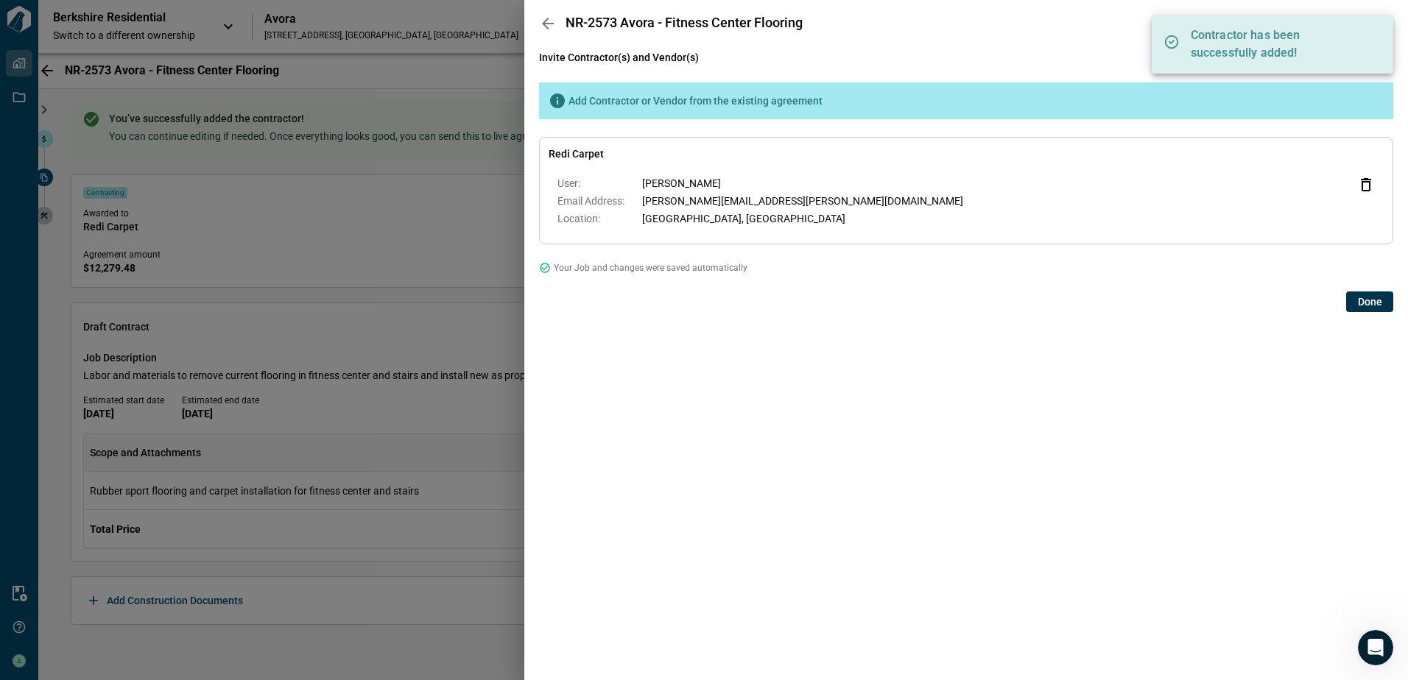
click at [1369, 302] on span "Done" at bounding box center [1370, 302] width 24 height 15
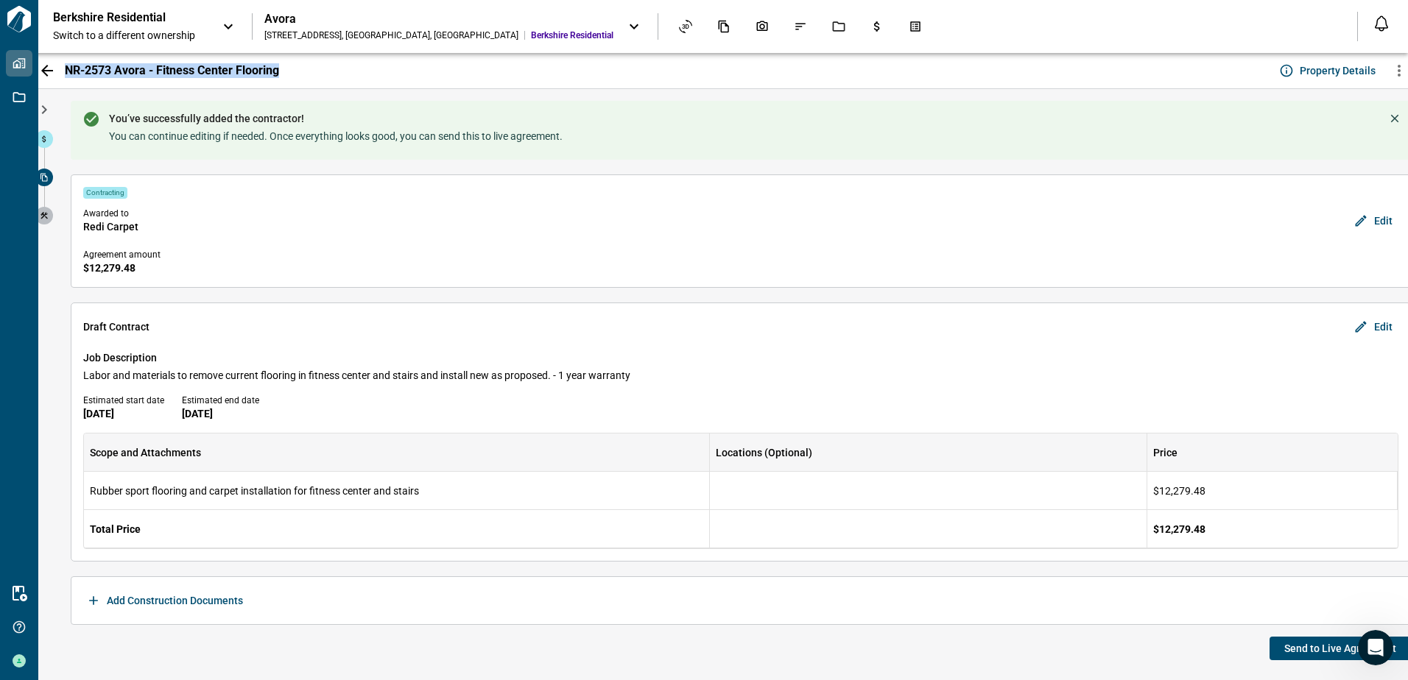
drag, startPoint x: 66, startPoint y: 66, endPoint x: 292, endPoint y: 65, distance: 225.3
click at [292, 65] on div "NR-2573 Avora - Fitness Center Flooring Property Details" at bounding box center [723, 71] width 1399 height 36
copy span "NR-2573 Avora - Fitness Center Flooring"
click at [1303, 650] on span "Send to Live Agreement" at bounding box center [1340, 648] width 112 height 15
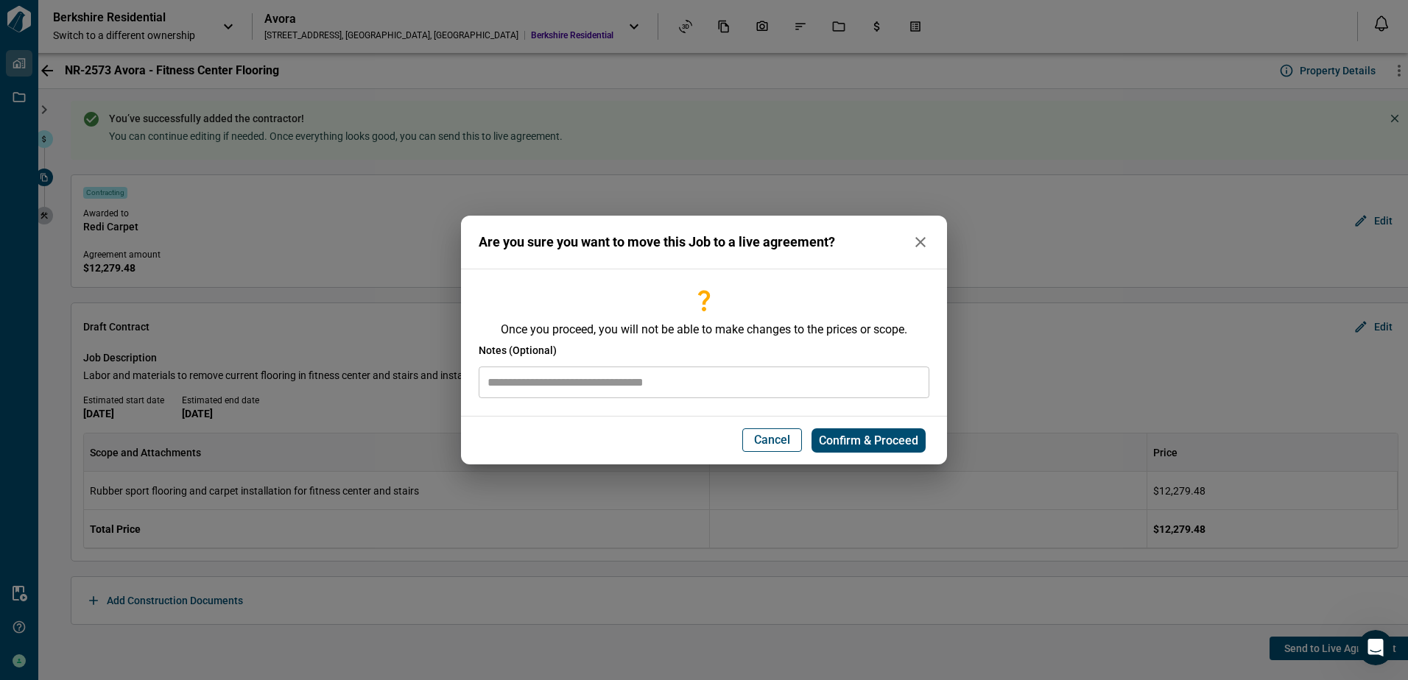
click at [745, 394] on input "text" at bounding box center [704, 383] width 451 height 32
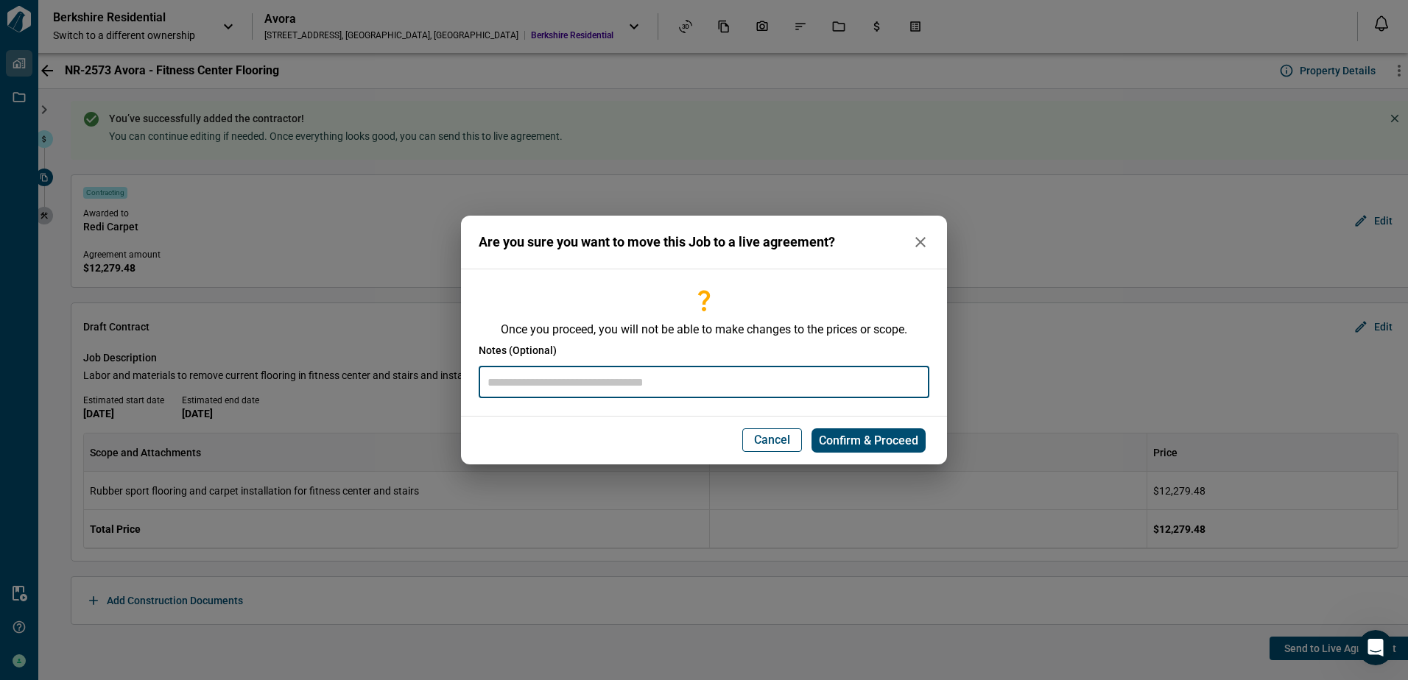
paste input "**********"
type input "**********"
click at [850, 439] on span "Confirm & Proceed" at bounding box center [868, 441] width 99 height 15
